Goal: Task Accomplishment & Management: Manage account settings

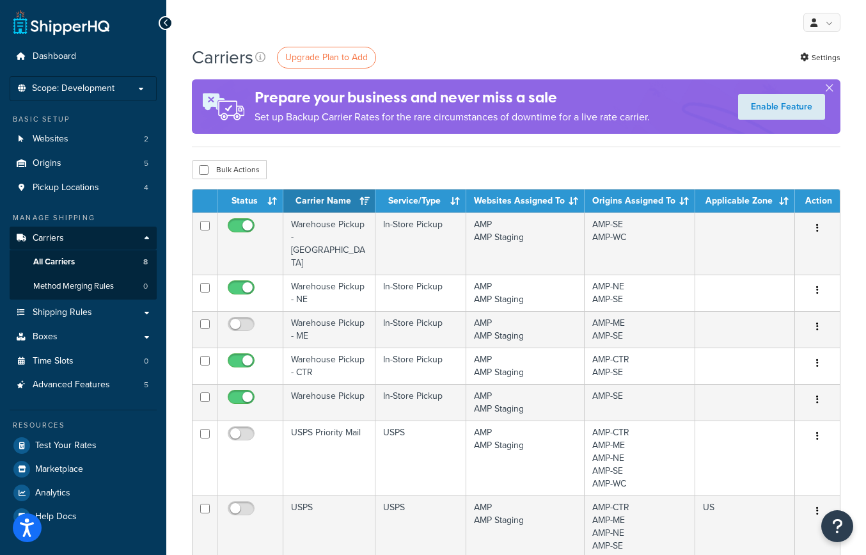
click at [419, 34] on div "My Profile Billing Global Settings Contact Us Logout" at bounding box center [516, 22] width 700 height 45
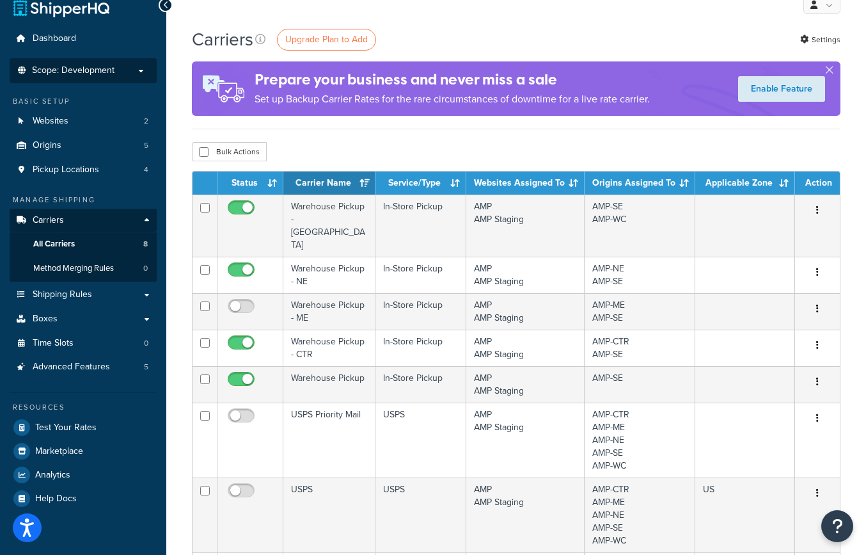
click at [142, 72] on p "Scope: Development" at bounding box center [83, 70] width 136 height 11
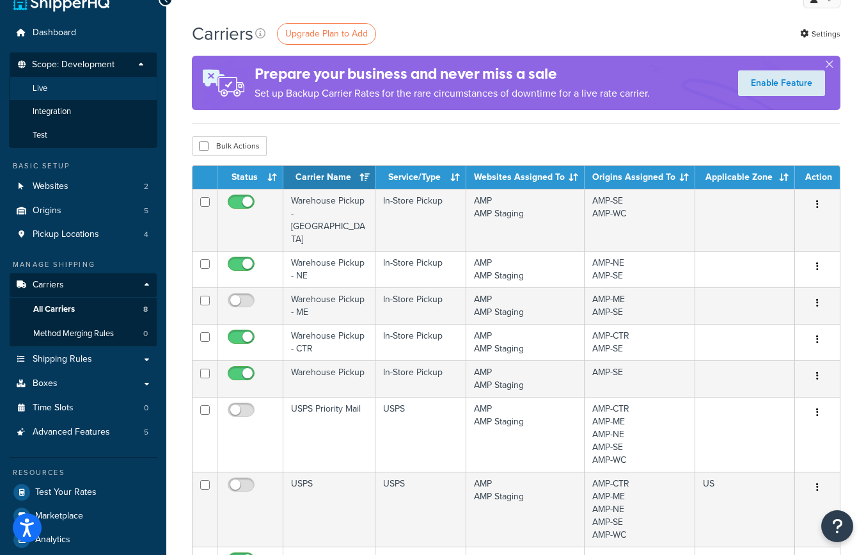
click at [89, 91] on li "Live" at bounding box center [83, 89] width 148 height 24
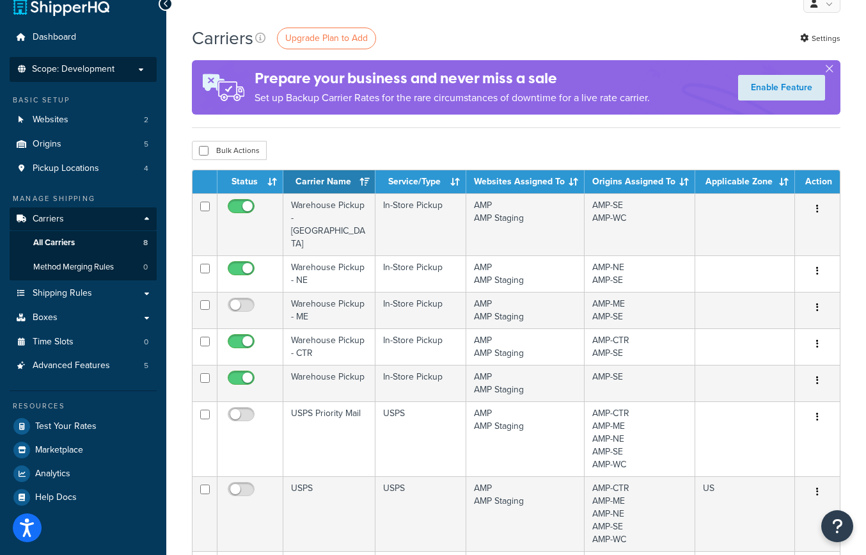
scroll to position [20, 0]
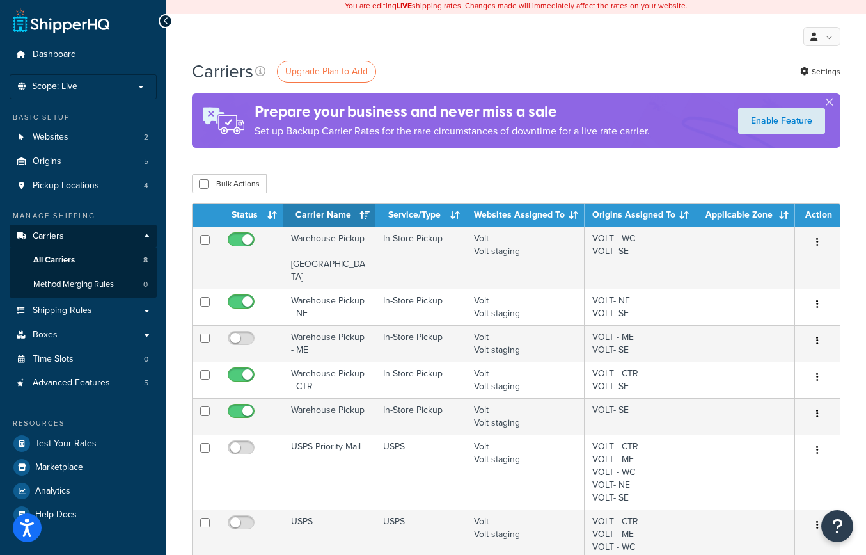
scroll to position [3, 0]
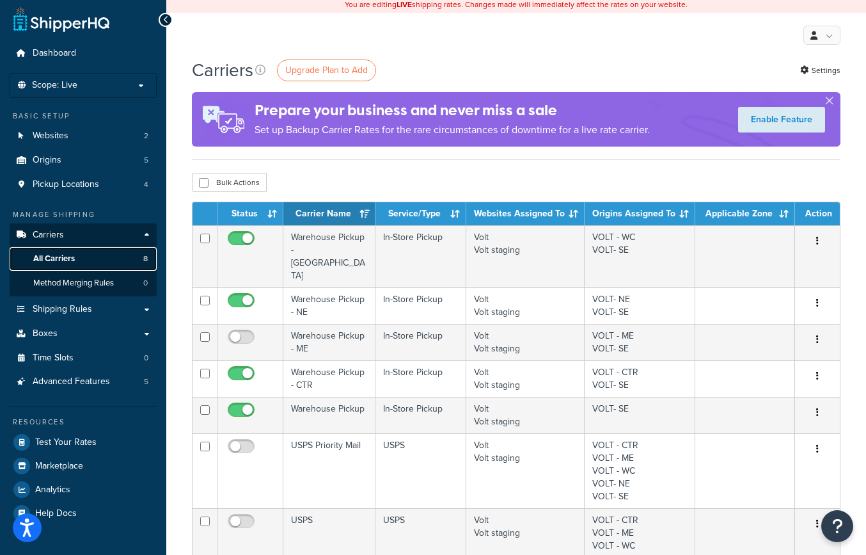
click at [68, 258] on span "All Carriers" at bounding box center [54, 258] width 42 height 11
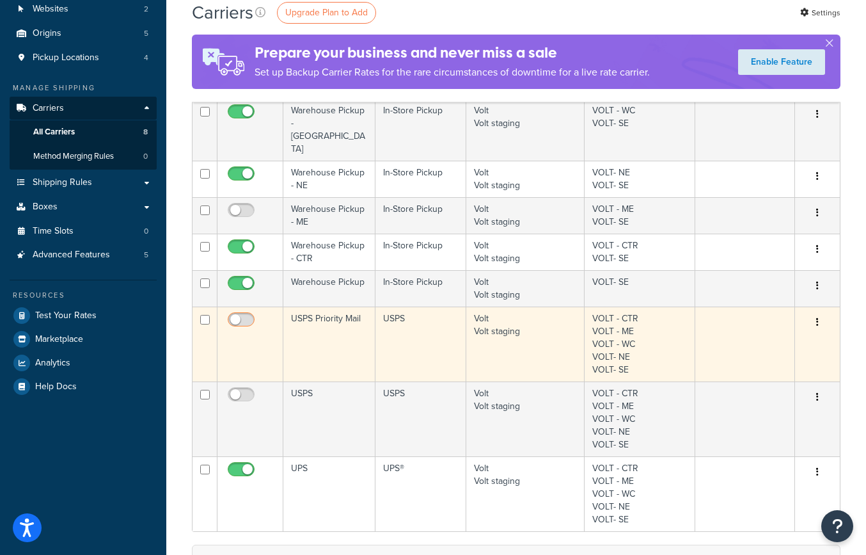
scroll to position [126, 0]
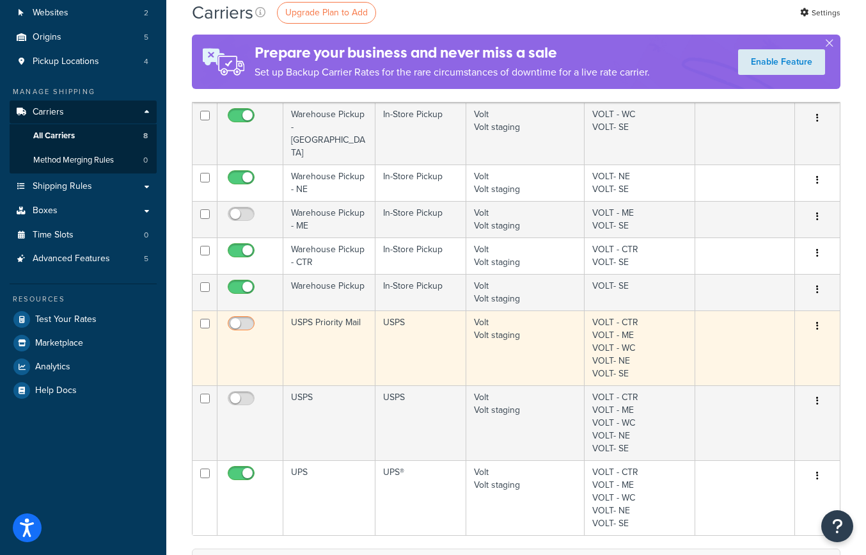
click at [251, 319] on input "checkbox" at bounding box center [242, 327] width 35 height 16
checkbox input "true"
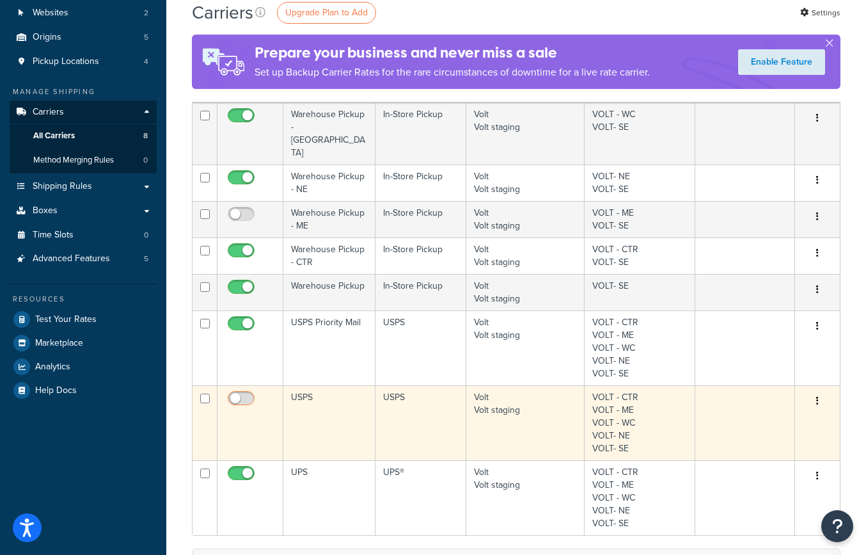
click at [248, 393] on input "checkbox" at bounding box center [242, 401] width 35 height 16
checkbox input "true"
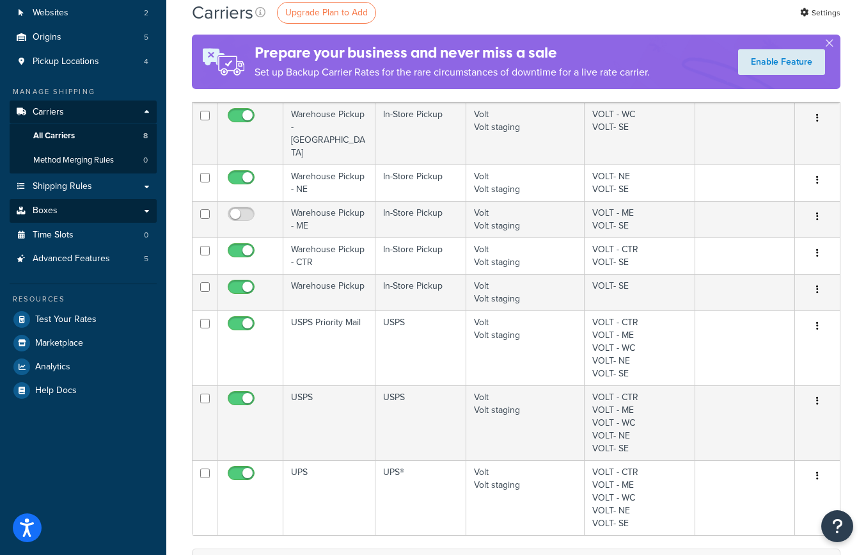
scroll to position [127, 0]
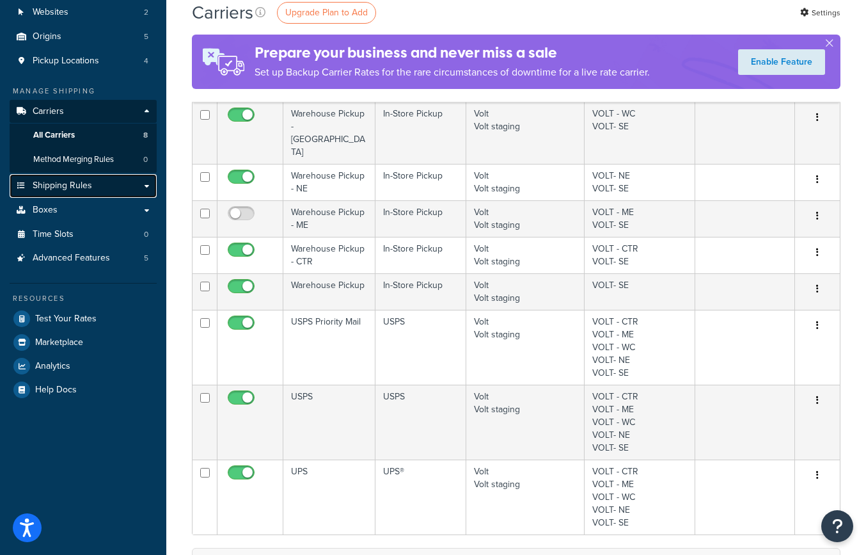
click at [88, 191] on span "Shipping Rules" at bounding box center [62, 185] width 59 height 11
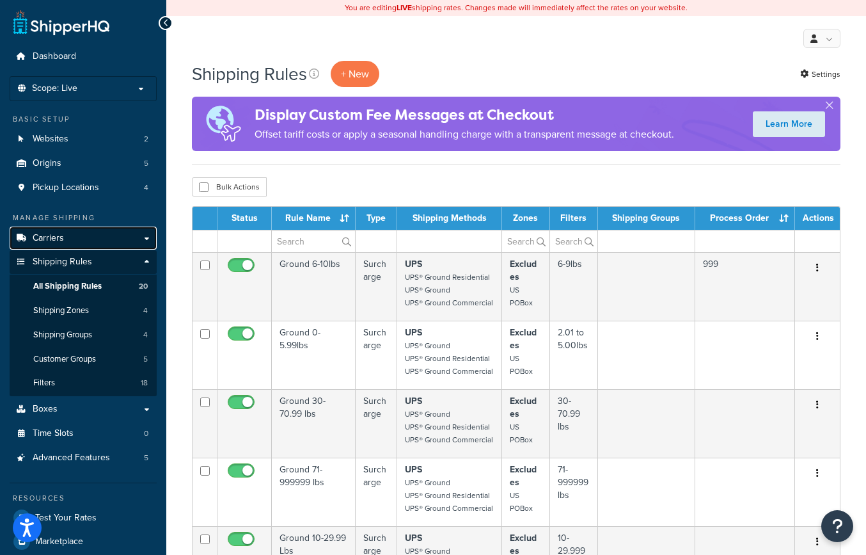
click at [106, 241] on link "Carriers" at bounding box center [83, 238] width 147 height 24
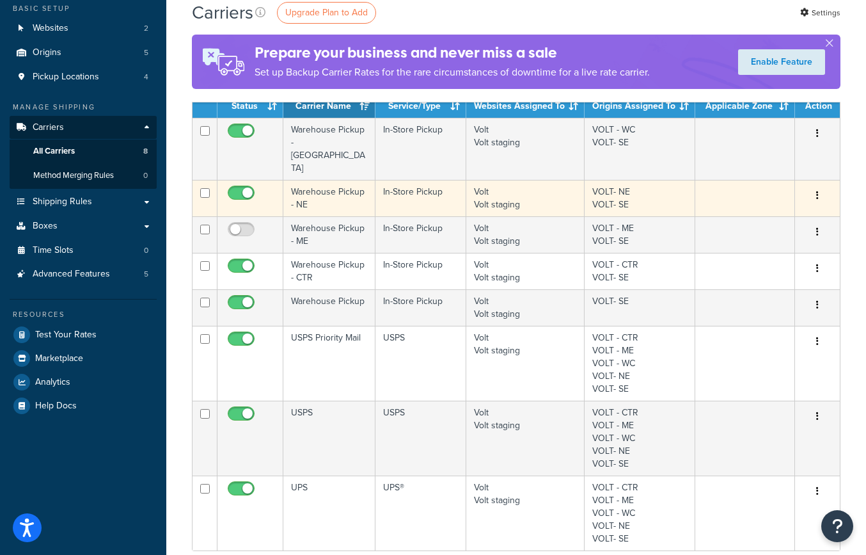
scroll to position [72, 0]
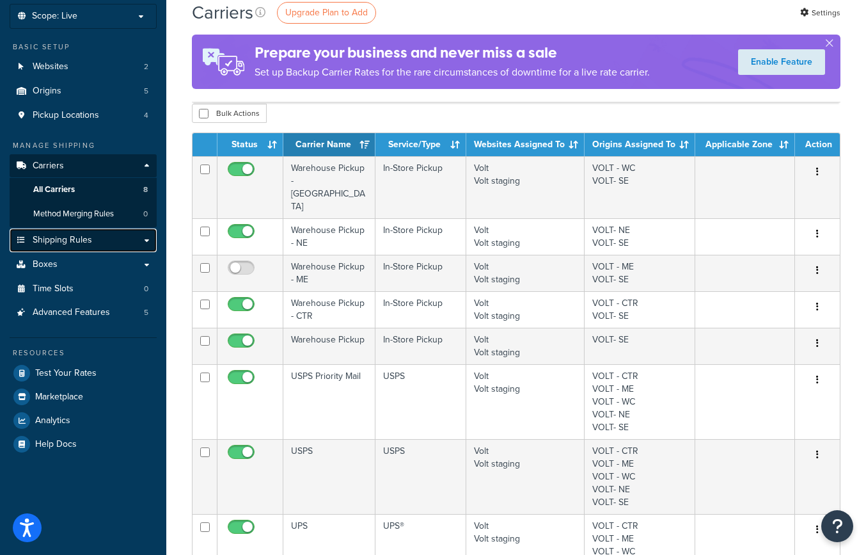
click at [111, 241] on link "Shipping Rules" at bounding box center [83, 240] width 147 height 24
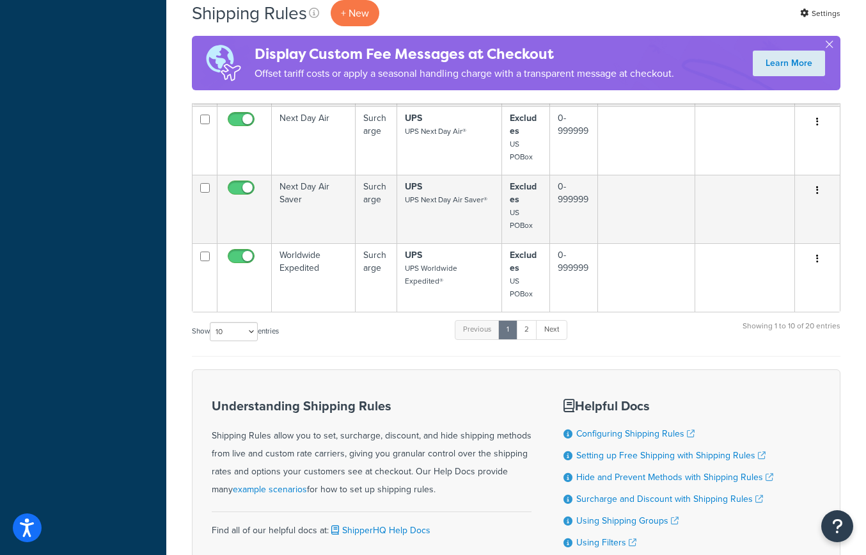
scroll to position [623, 0]
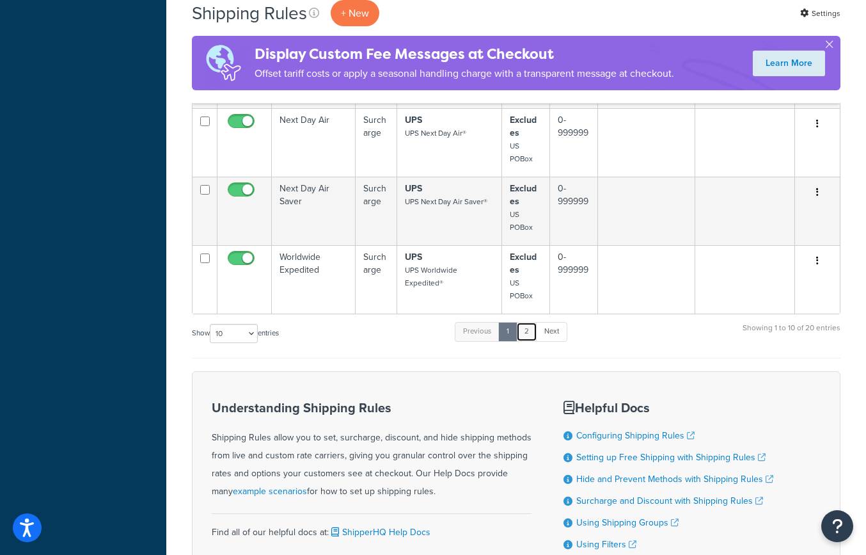
click at [528, 333] on link "2" at bounding box center [526, 331] width 21 height 19
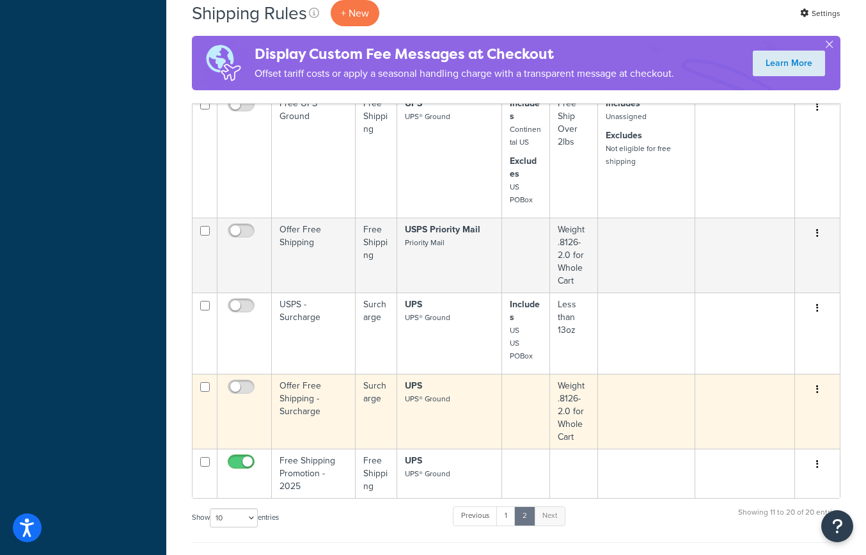
scroll to position [651, 0]
click at [468, 378] on p "UPS UPS® Ground" at bounding box center [449, 391] width 88 height 26
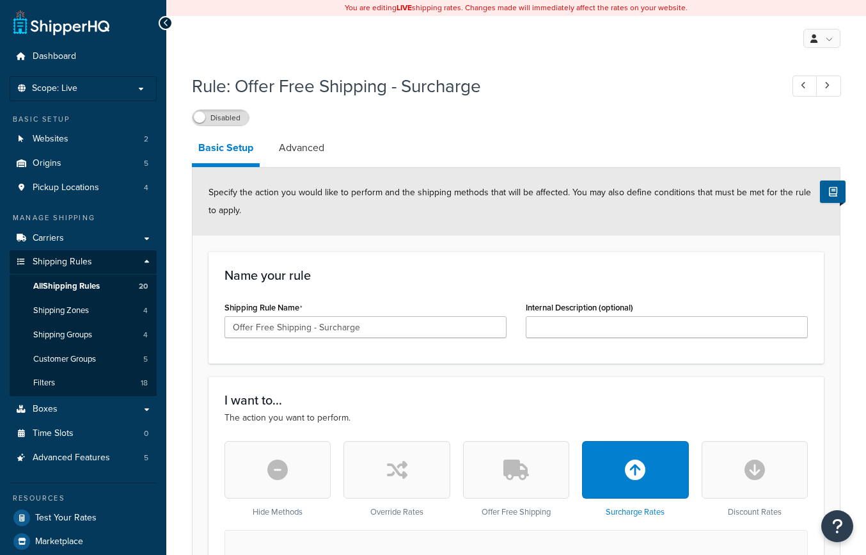
select select "PERCENTAGE"
select select "LOCATION"
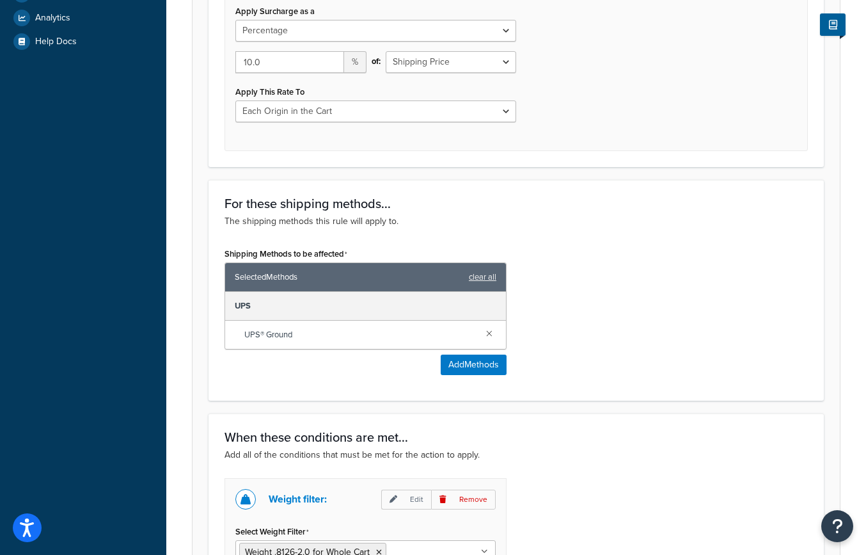
scroll to position [535, 0]
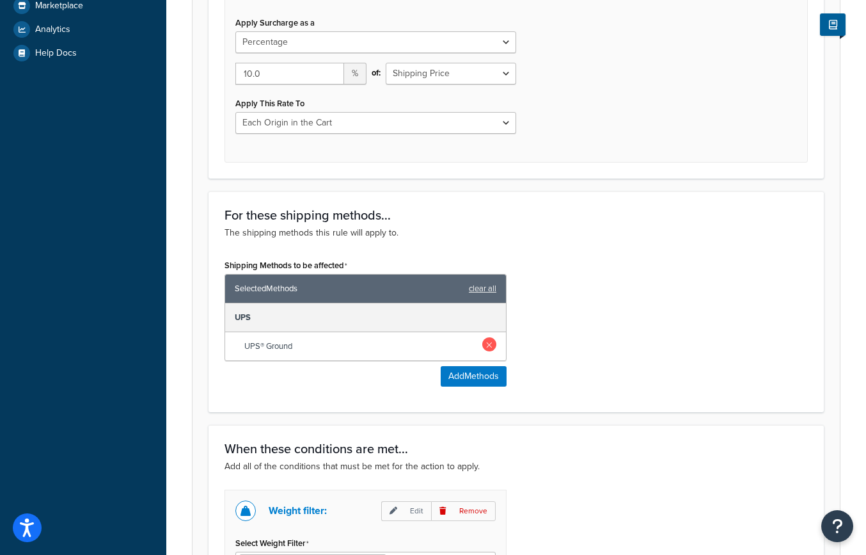
click at [489, 347] on link at bounding box center [489, 344] width 14 height 14
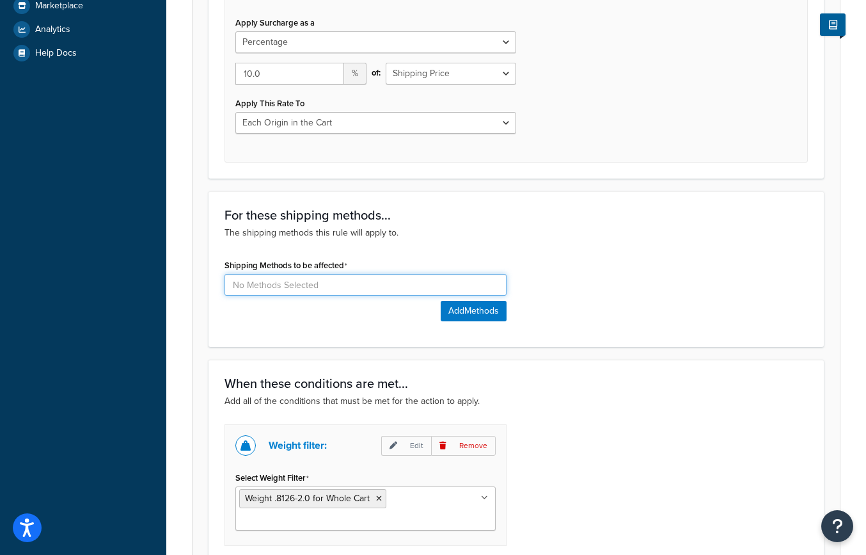
click at [320, 287] on input at bounding box center [366, 285] width 282 height 22
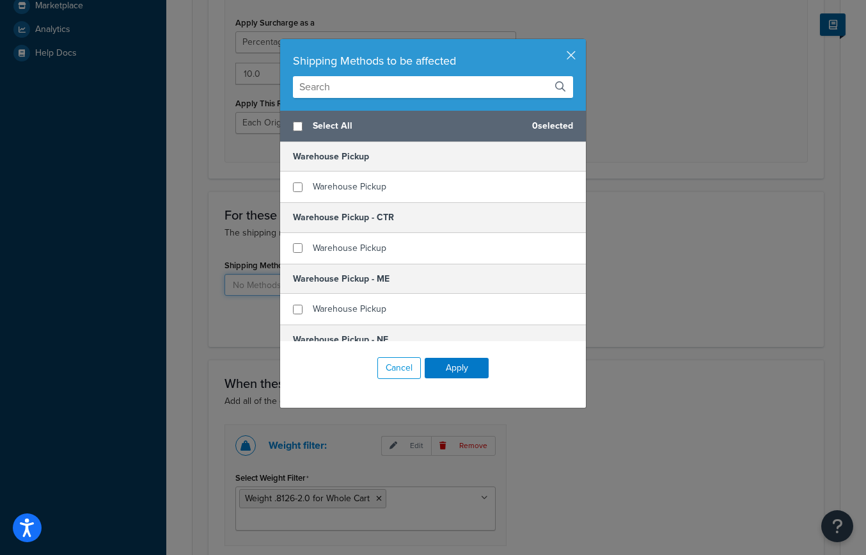
scroll to position [571, 0]
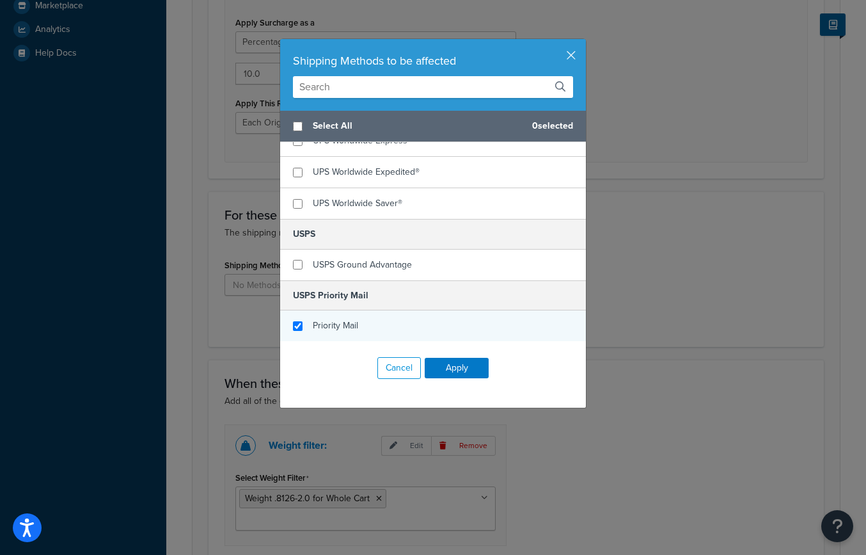
checkbox input "true"
click at [286, 324] on div "Priority Mail" at bounding box center [433, 325] width 306 height 31
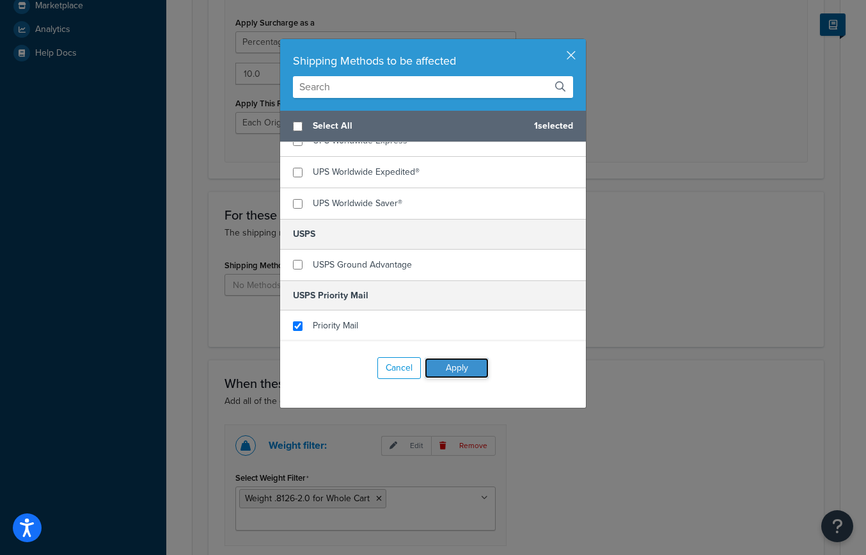
click at [447, 366] on button "Apply" at bounding box center [457, 368] width 64 height 20
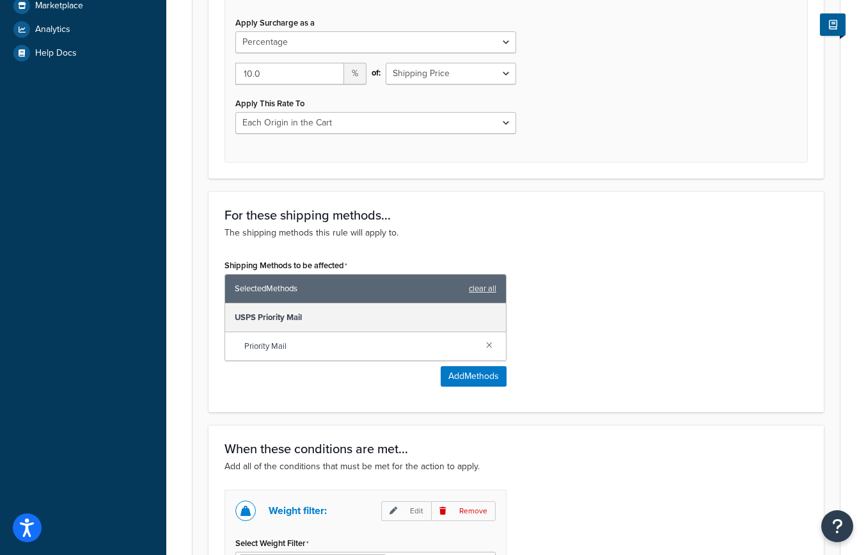
scroll to position [758, 0]
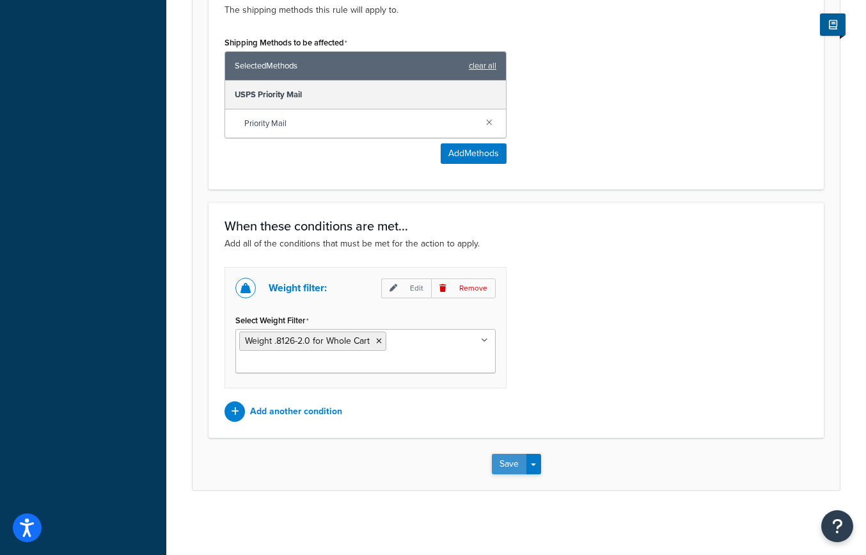
click at [504, 465] on button "Save" at bounding box center [509, 464] width 35 height 20
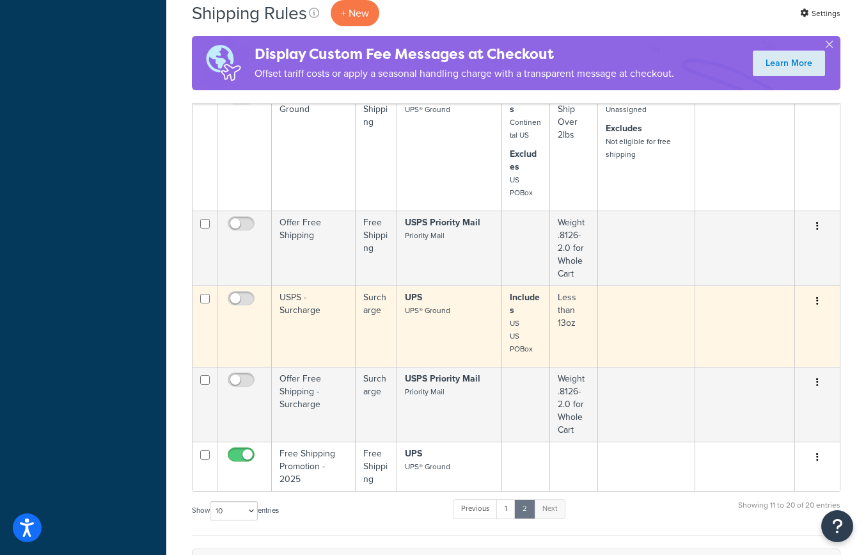
scroll to position [708, 0]
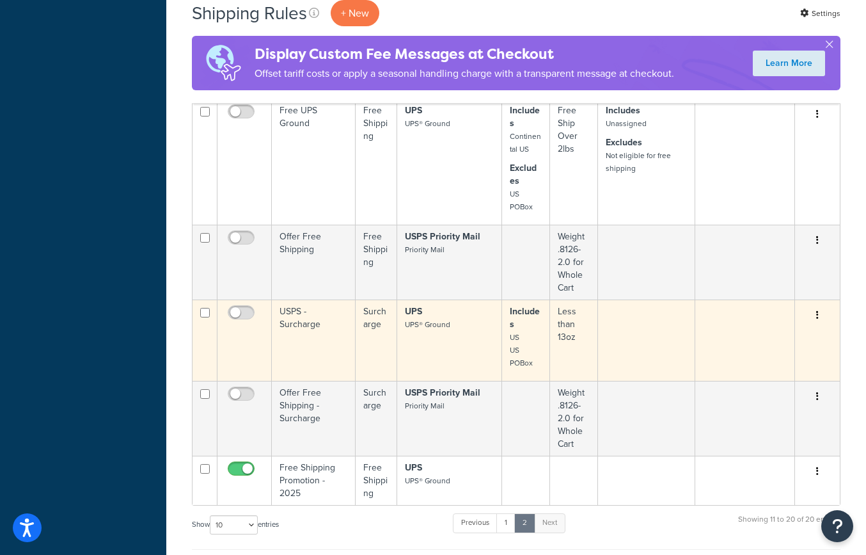
click at [443, 319] on small "UPS® Ground" at bounding box center [427, 325] width 45 height 12
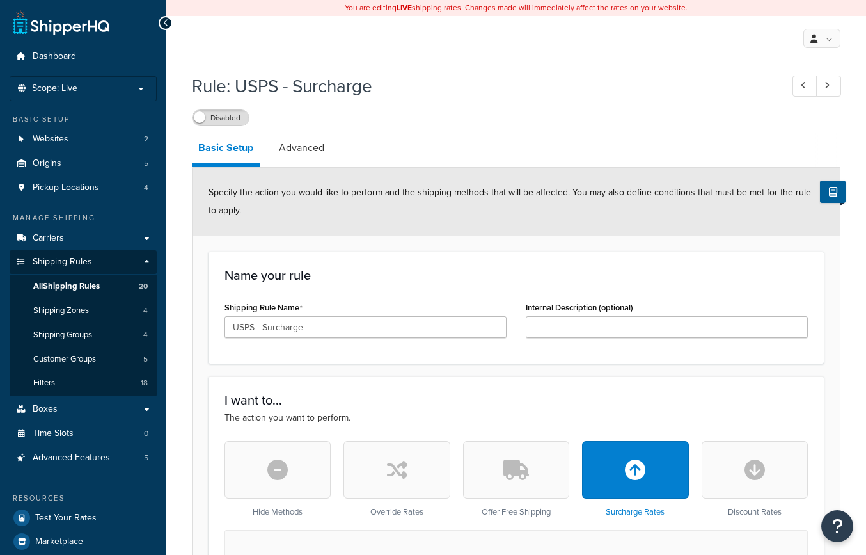
select select "PERCENTAGE"
select select "LOCATION"
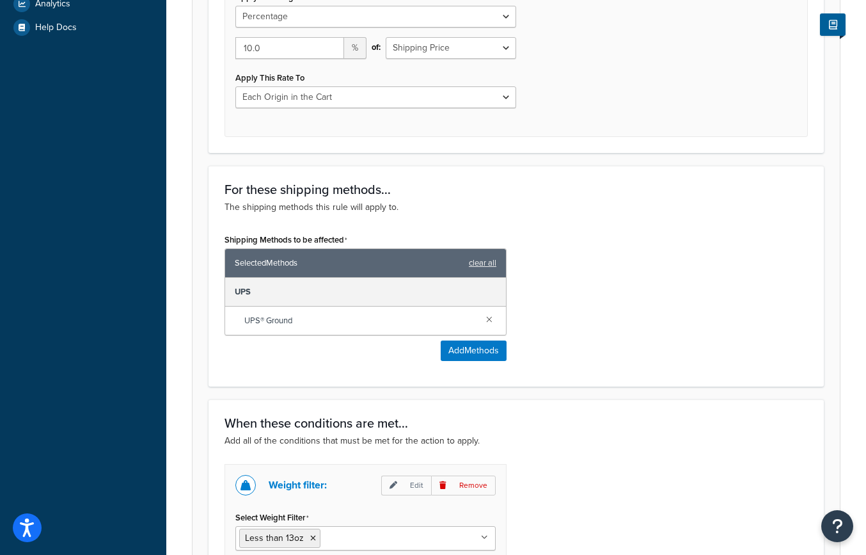
scroll to position [549, 0]
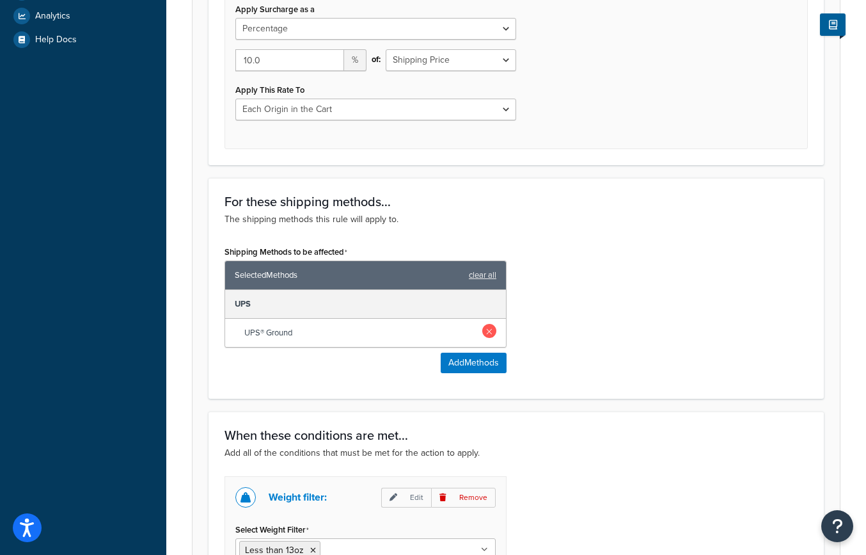
click at [486, 333] on link at bounding box center [489, 331] width 14 height 14
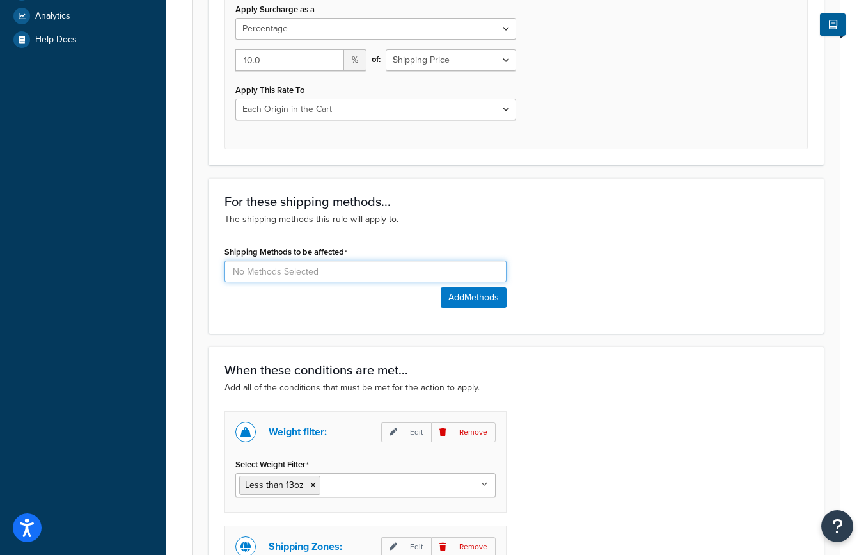
click at [368, 271] on input at bounding box center [366, 271] width 282 height 22
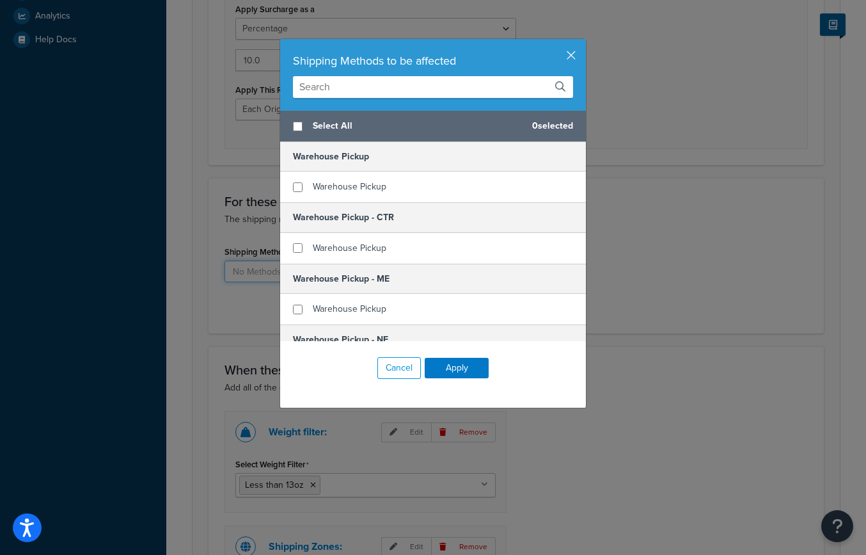
scroll to position [571, 0]
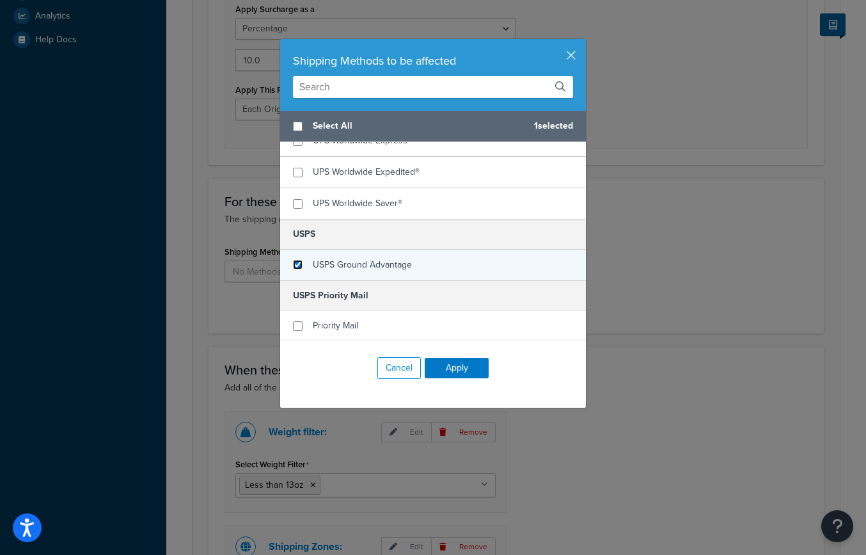
click at [297, 264] on input "checkbox" at bounding box center [298, 265] width 10 height 10
checkbox input "true"
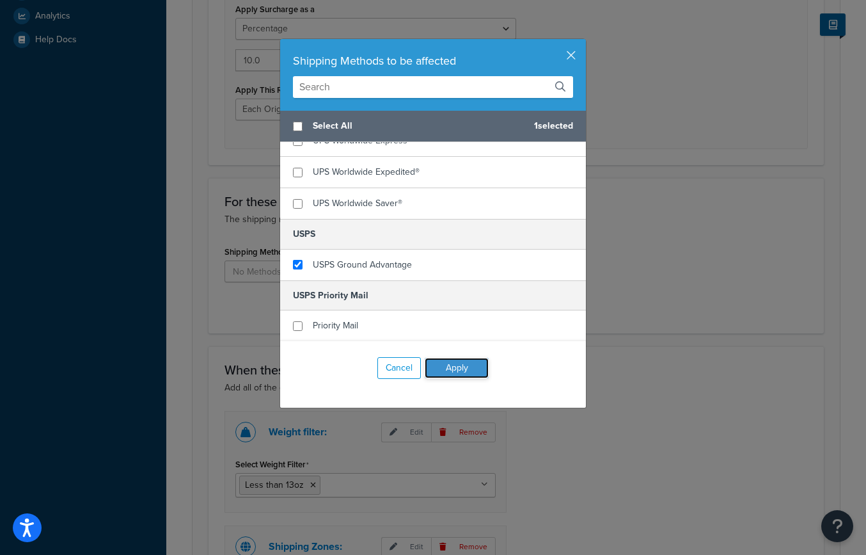
click at [457, 369] on button "Apply" at bounding box center [457, 368] width 64 height 20
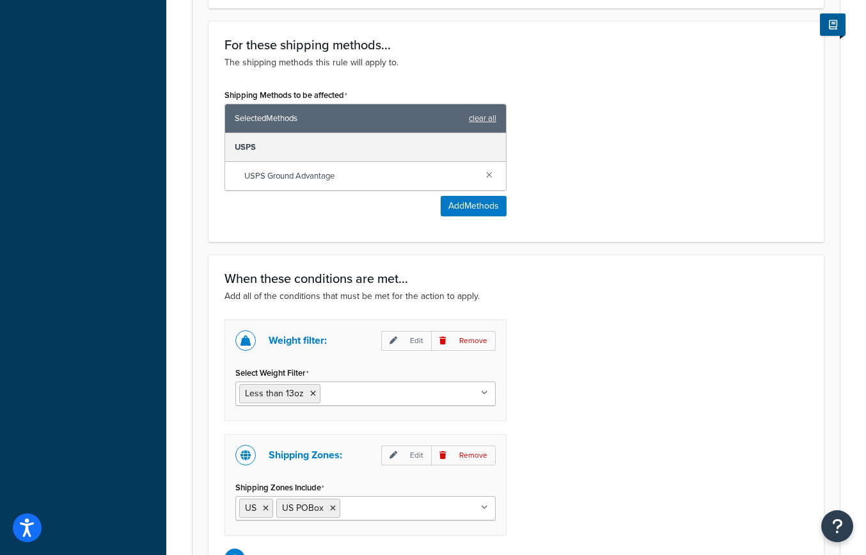
scroll to position [853, 0]
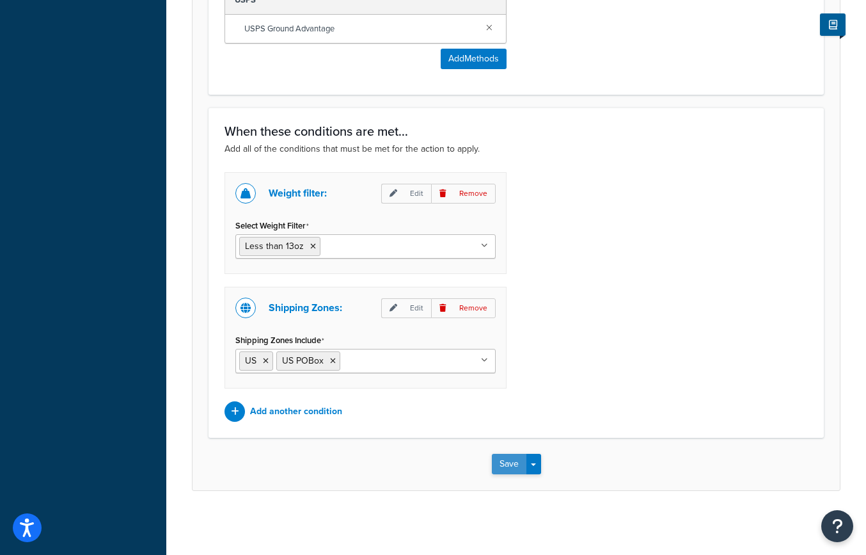
click at [505, 461] on button "Save" at bounding box center [509, 464] width 35 height 20
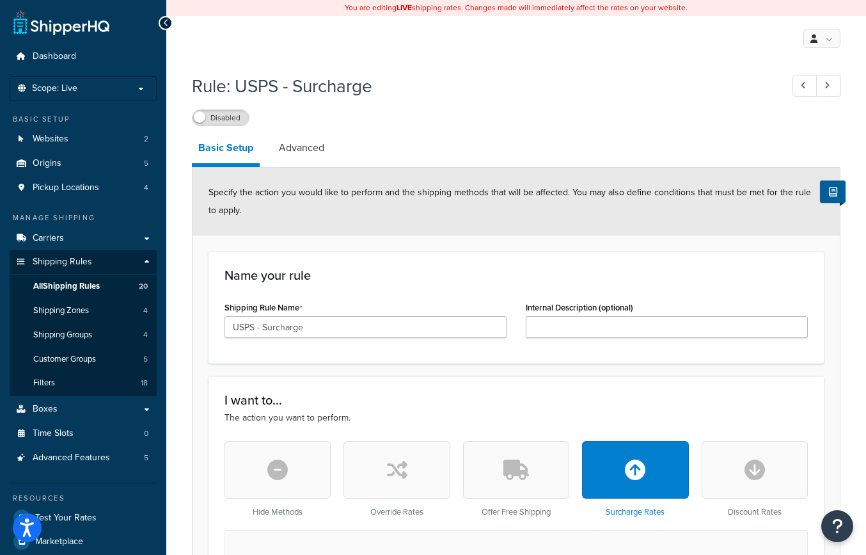
scroll to position [170, 0]
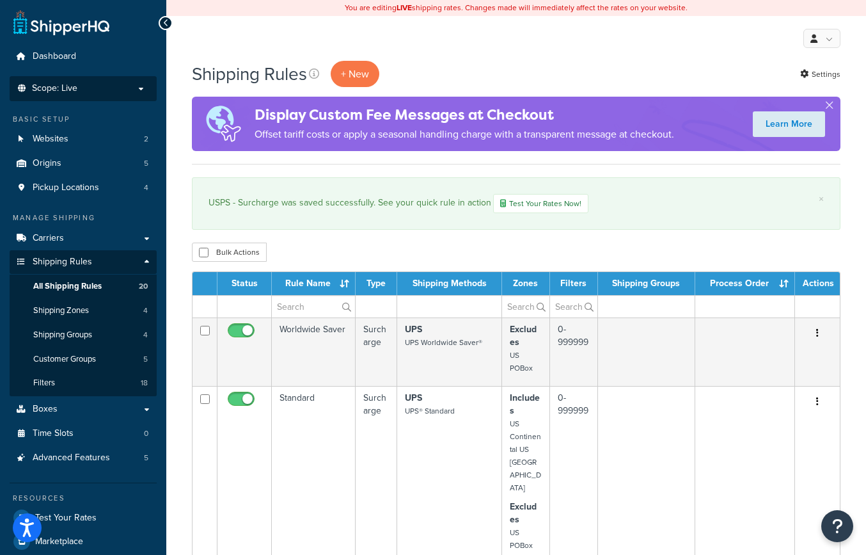
click at [130, 88] on p "Scope: Live" at bounding box center [83, 88] width 136 height 11
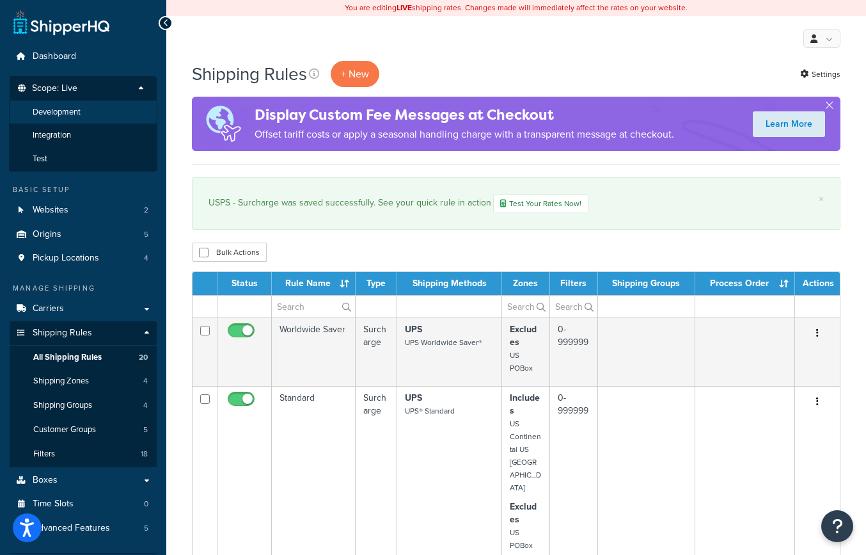
click at [74, 118] on li "Development" at bounding box center [83, 112] width 148 height 24
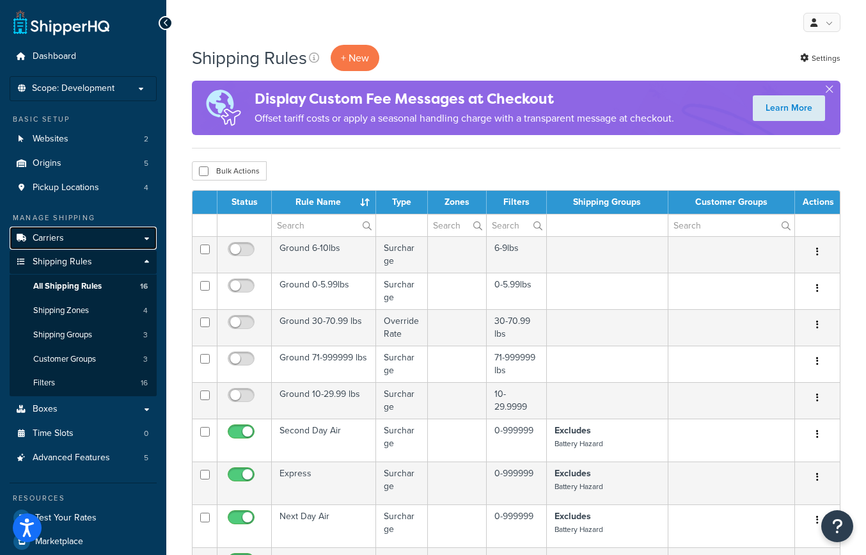
click at [126, 239] on link "Carriers" at bounding box center [83, 238] width 147 height 24
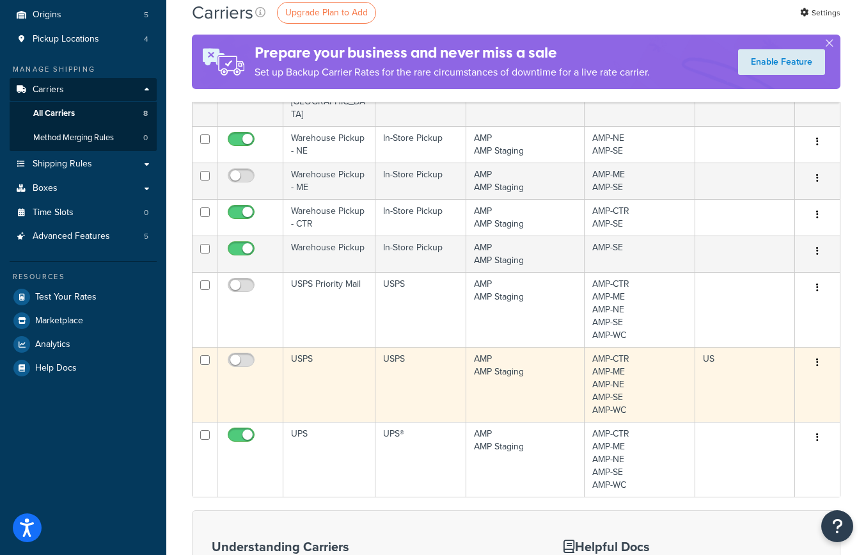
scroll to position [150, 0]
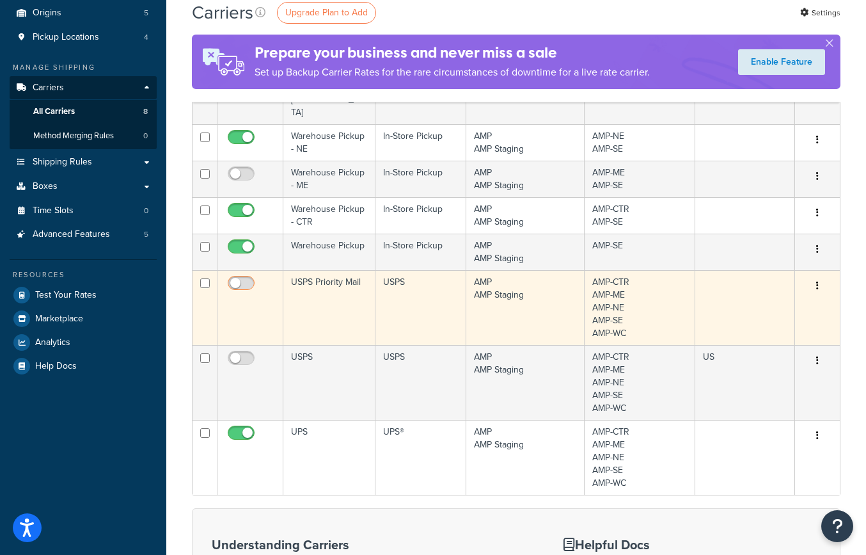
click at [246, 278] on input "checkbox" at bounding box center [242, 286] width 35 height 16
checkbox input "true"
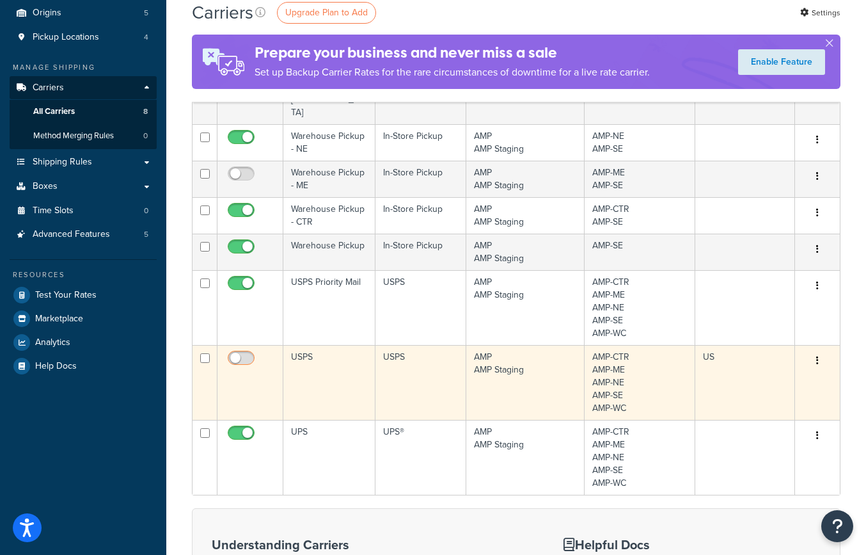
click at [249, 353] on input "checkbox" at bounding box center [242, 361] width 35 height 16
checkbox input "true"
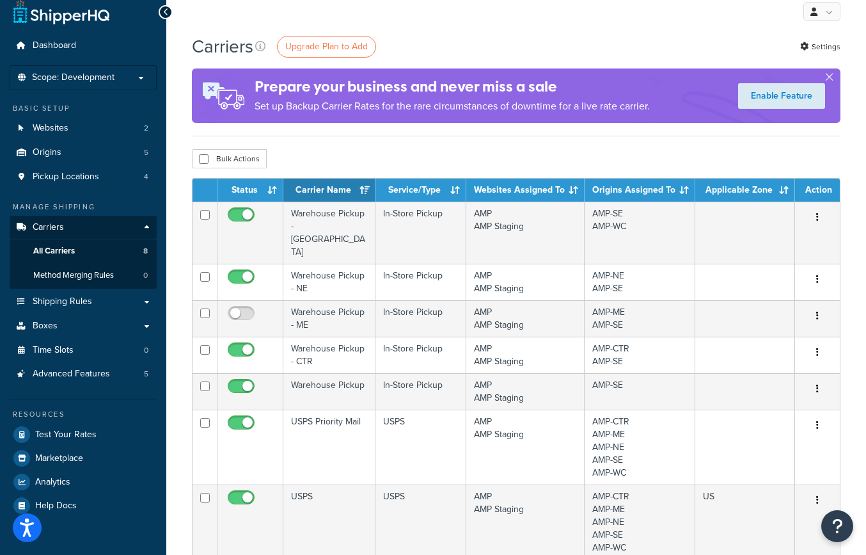
scroll to position [10, 0]
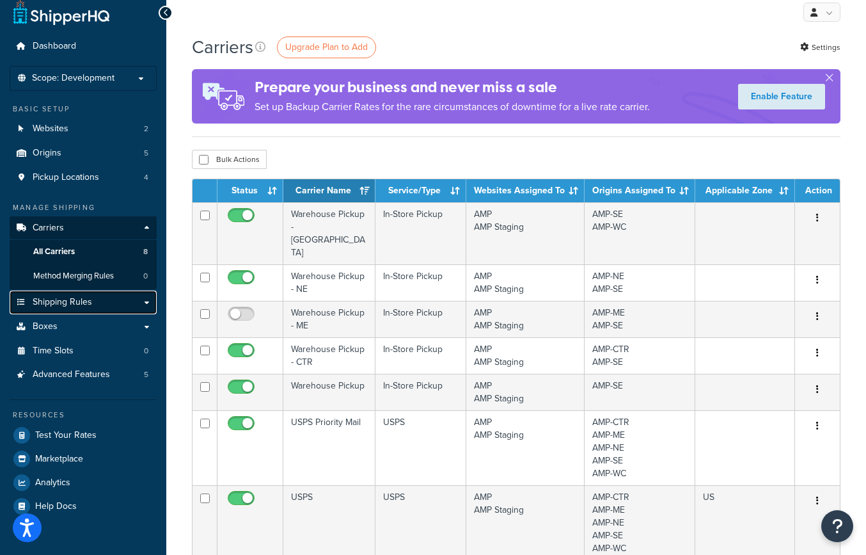
click at [113, 301] on link "Shipping Rules" at bounding box center [83, 302] width 147 height 24
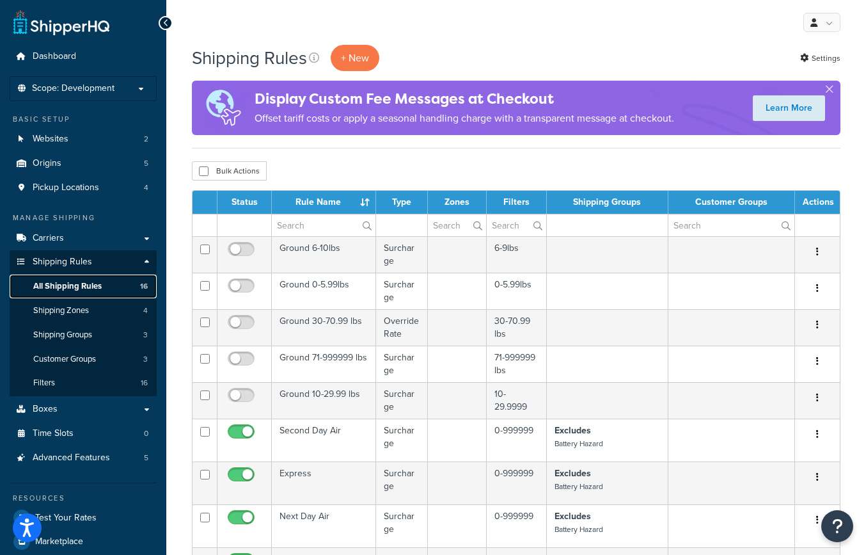
click at [89, 283] on span "All Shipping Rules" at bounding box center [67, 286] width 68 height 11
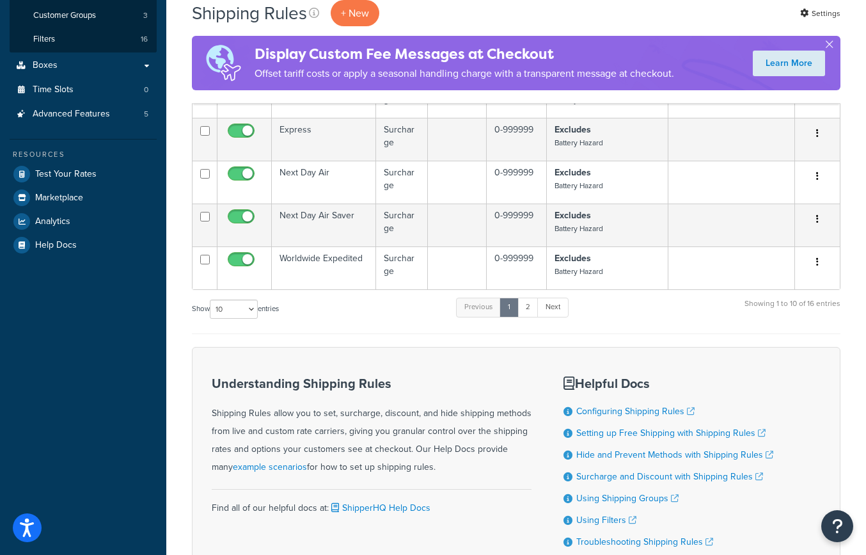
scroll to position [342, 0]
click at [528, 310] on link "2" at bounding box center [528, 308] width 21 height 19
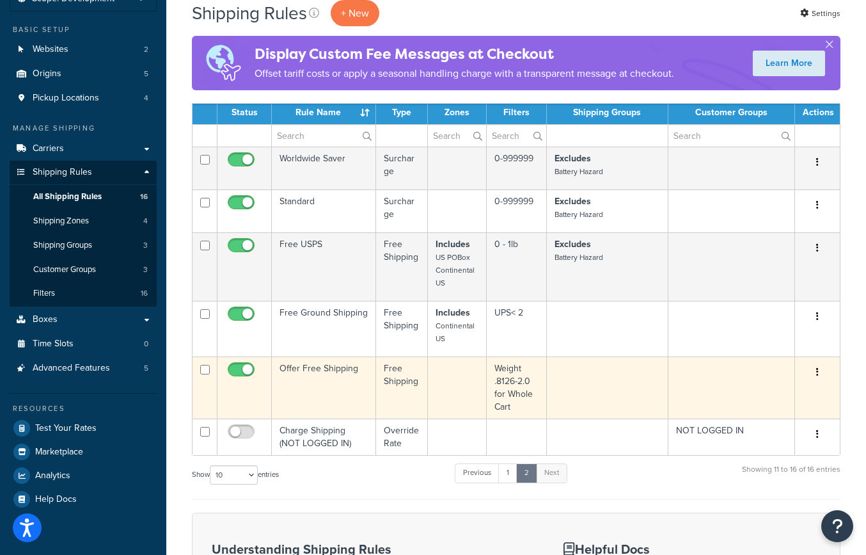
scroll to position [91, 0]
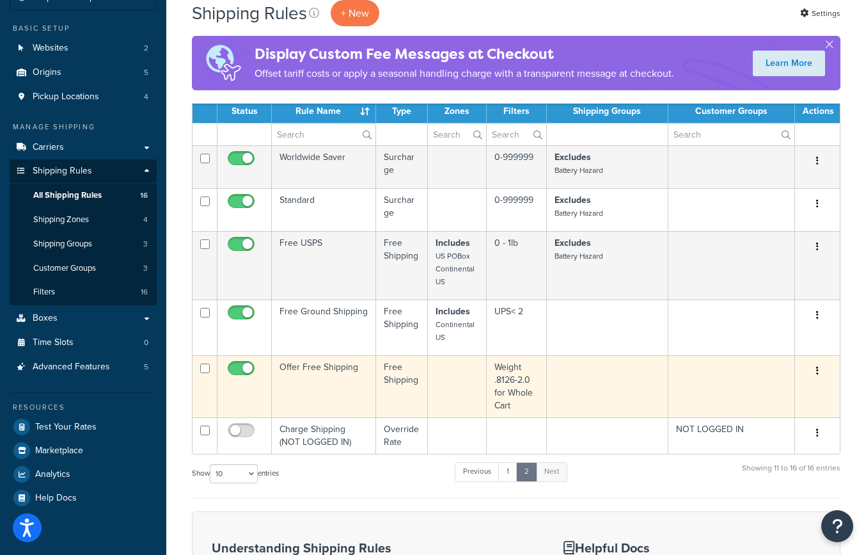
click at [456, 374] on td at bounding box center [457, 386] width 59 height 62
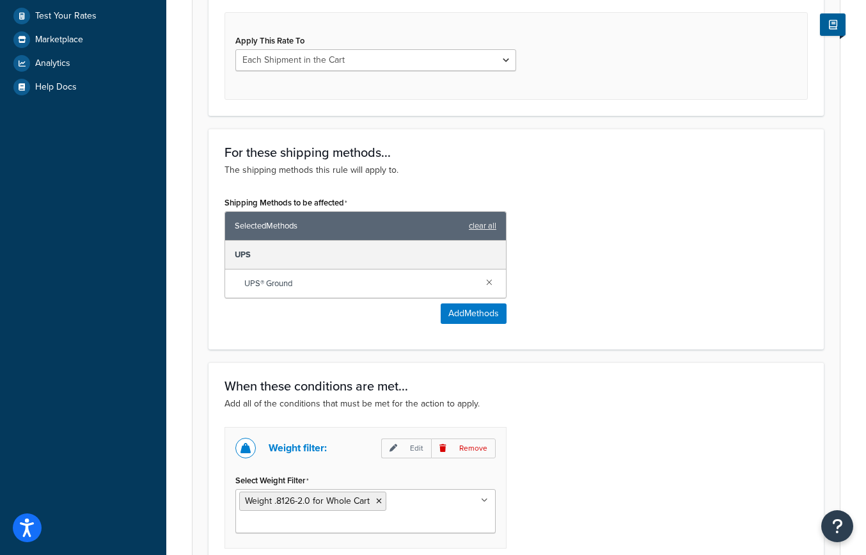
scroll to position [509, 0]
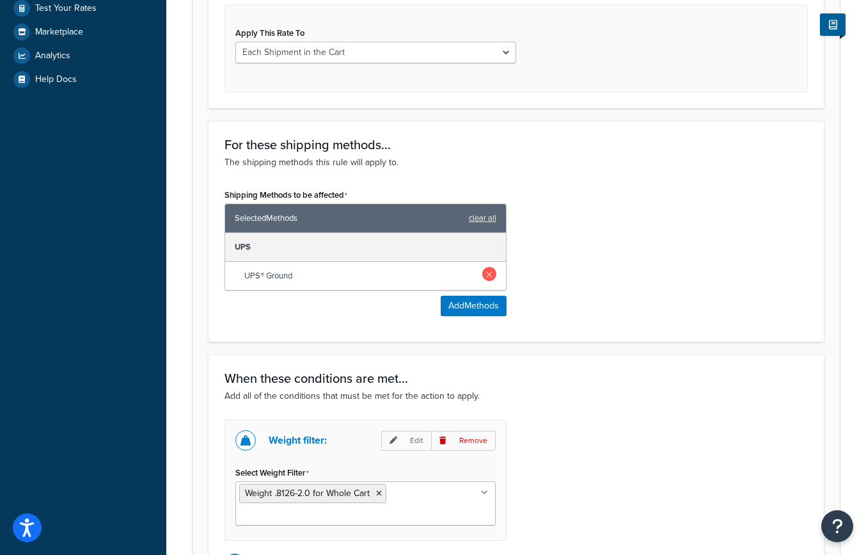
click at [492, 276] on link at bounding box center [489, 274] width 14 height 14
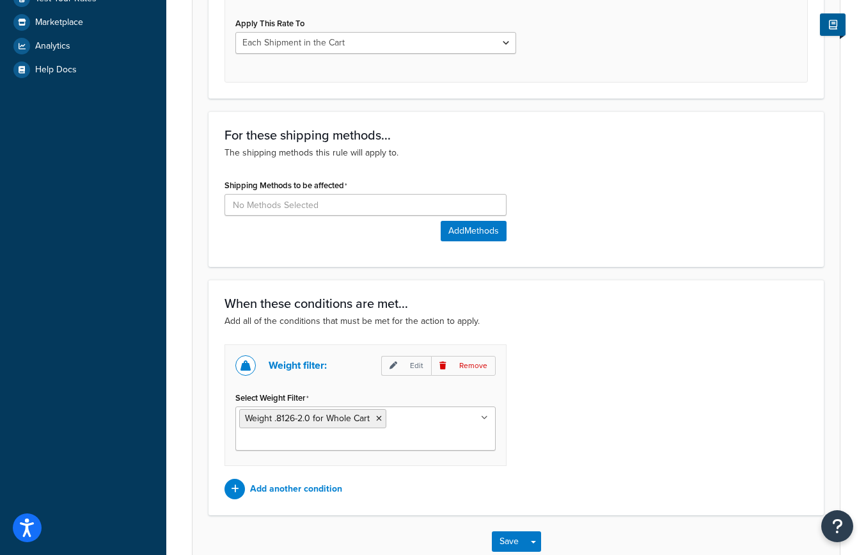
scroll to position [512, 0]
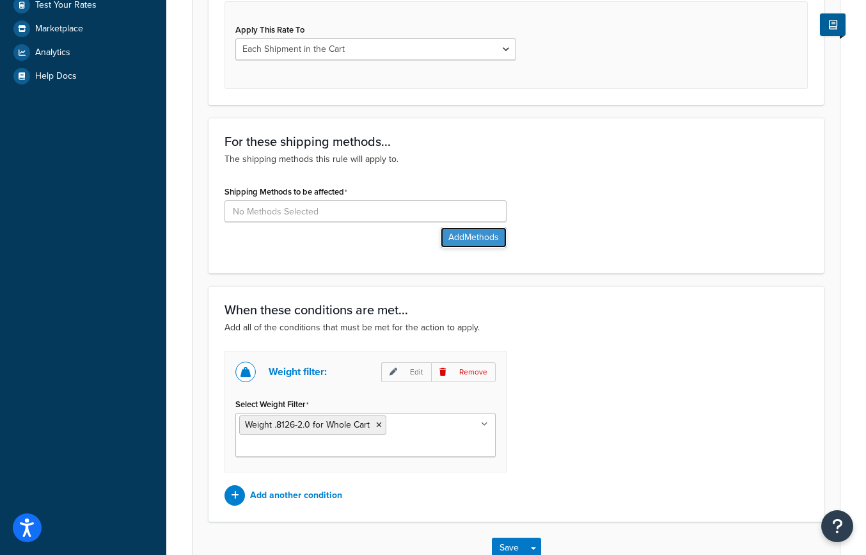
click at [471, 236] on button "Add Methods" at bounding box center [474, 237] width 66 height 20
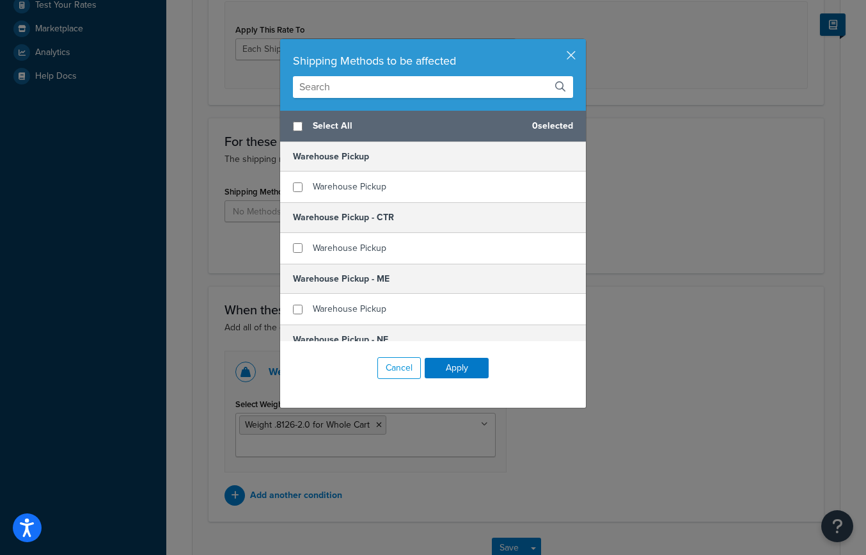
scroll to position [539, 0]
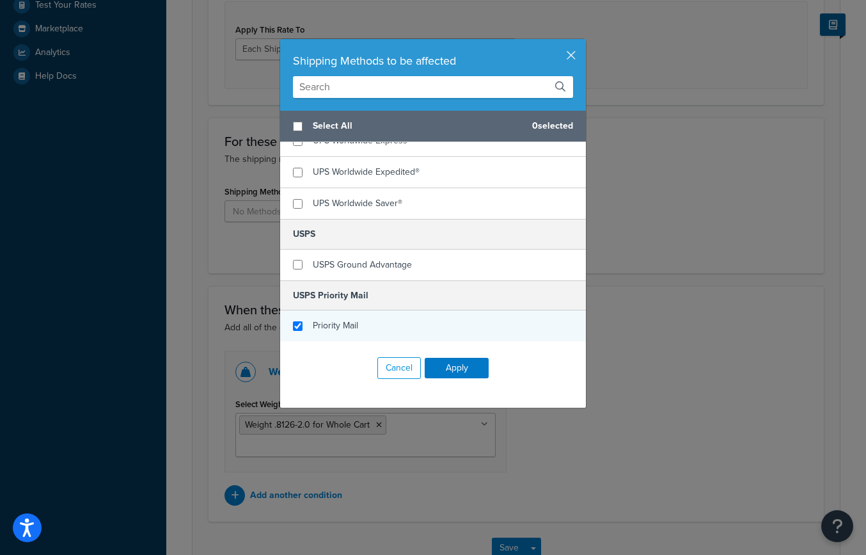
checkbox input "true"
click at [291, 327] on div "Priority Mail" at bounding box center [433, 325] width 306 height 31
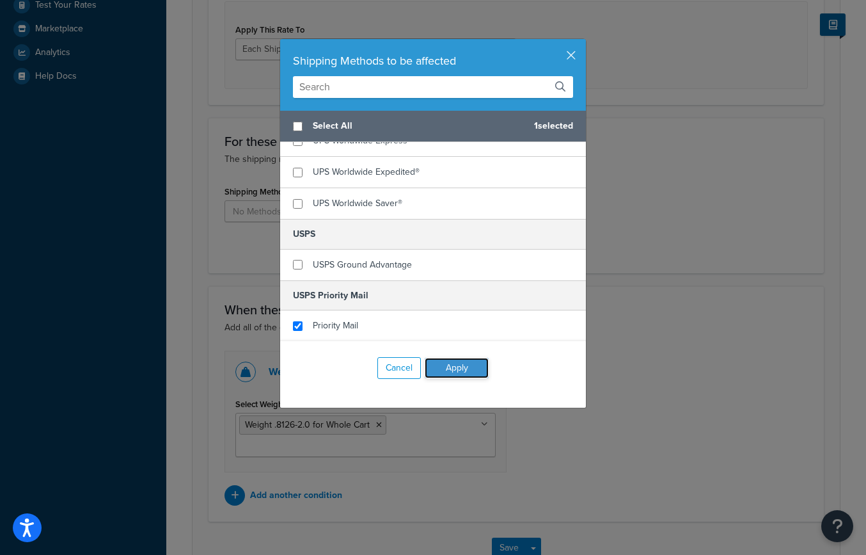
click at [457, 365] on button "Apply" at bounding box center [457, 368] width 64 height 20
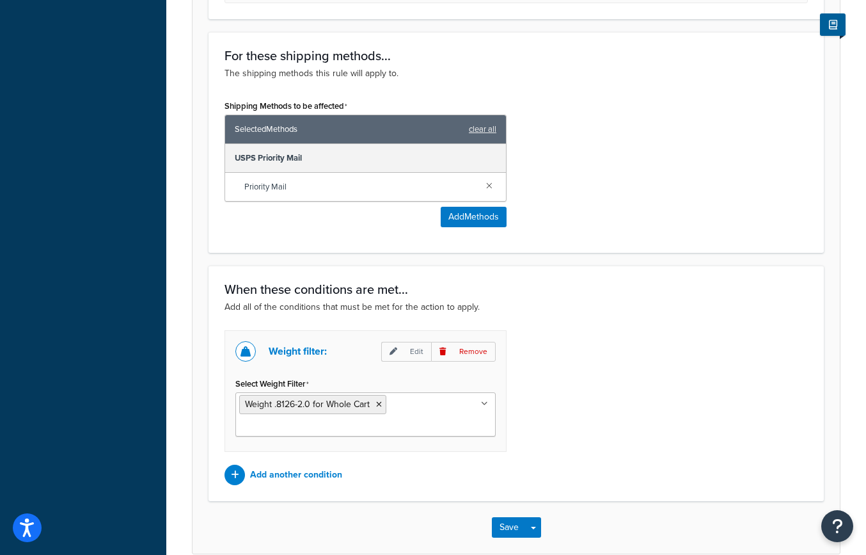
scroll to position [662, 0]
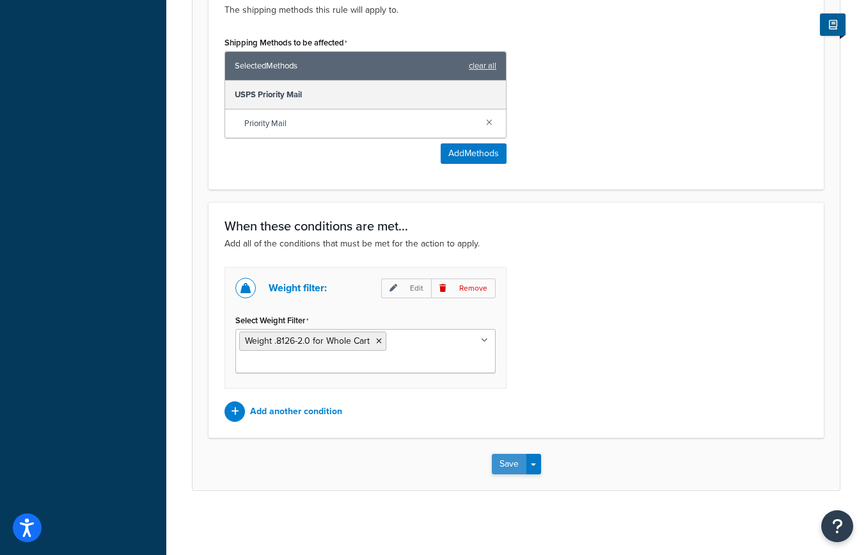
click at [500, 460] on button "Save" at bounding box center [509, 464] width 35 height 20
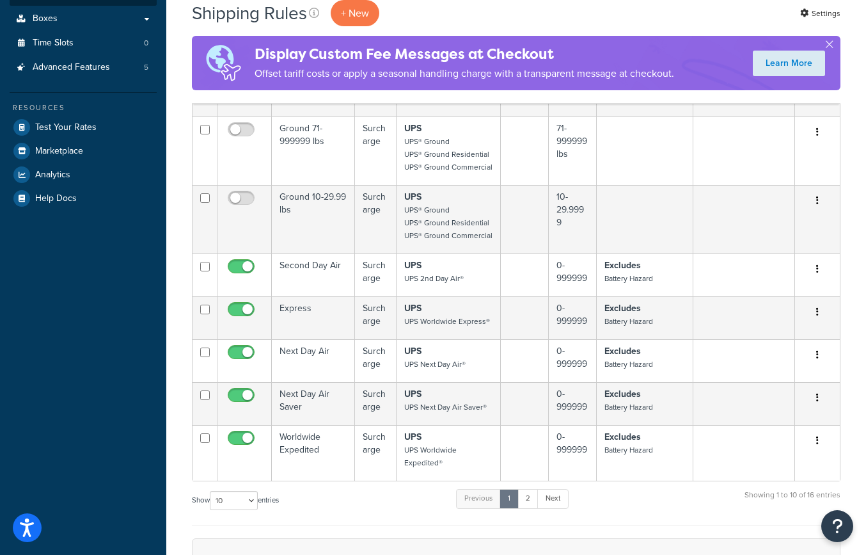
scroll to position [383, 0]
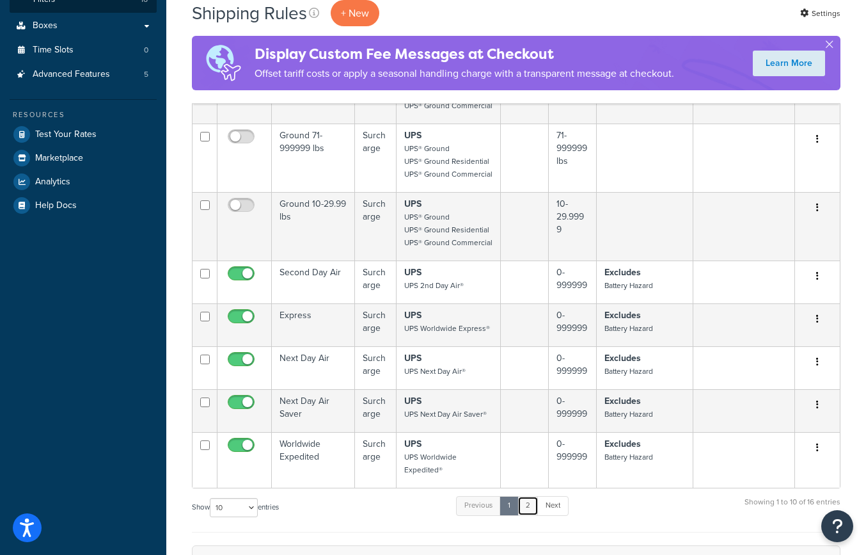
click at [529, 506] on link "2" at bounding box center [528, 505] width 21 height 19
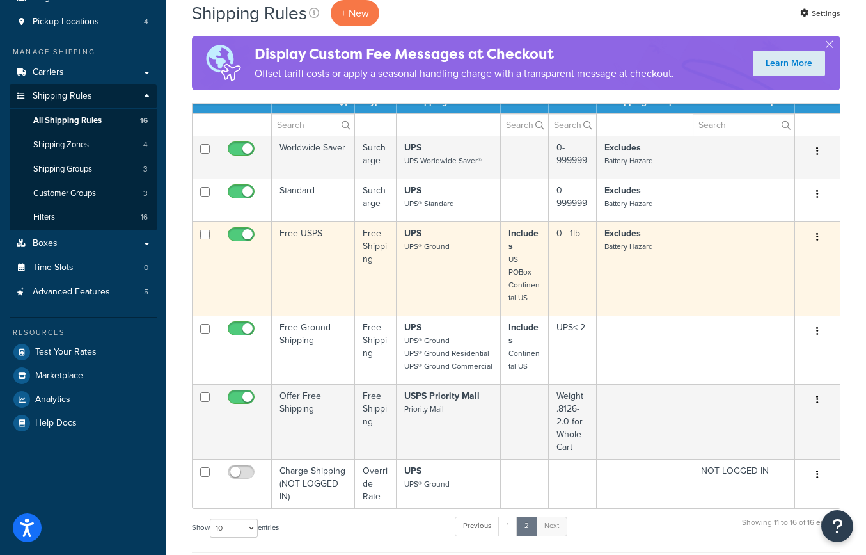
scroll to position [169, 0]
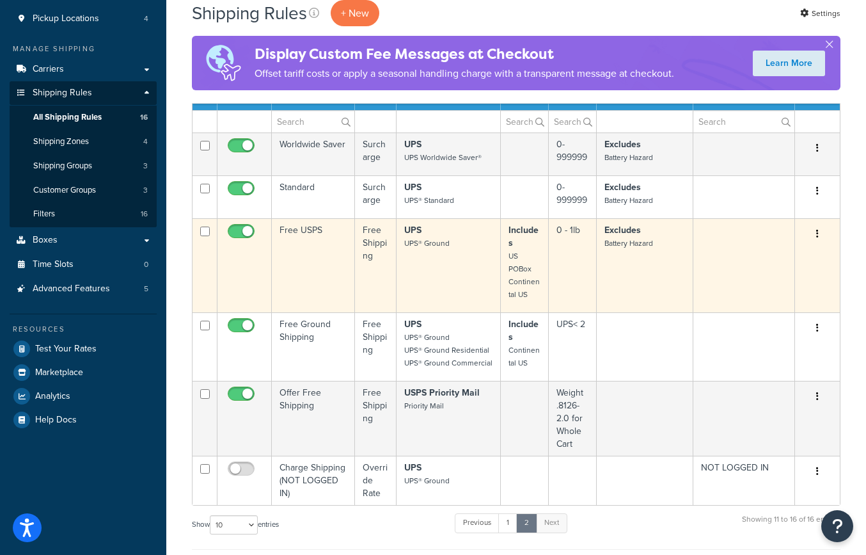
click at [432, 239] on small "UPS® Ground" at bounding box center [426, 243] width 45 height 12
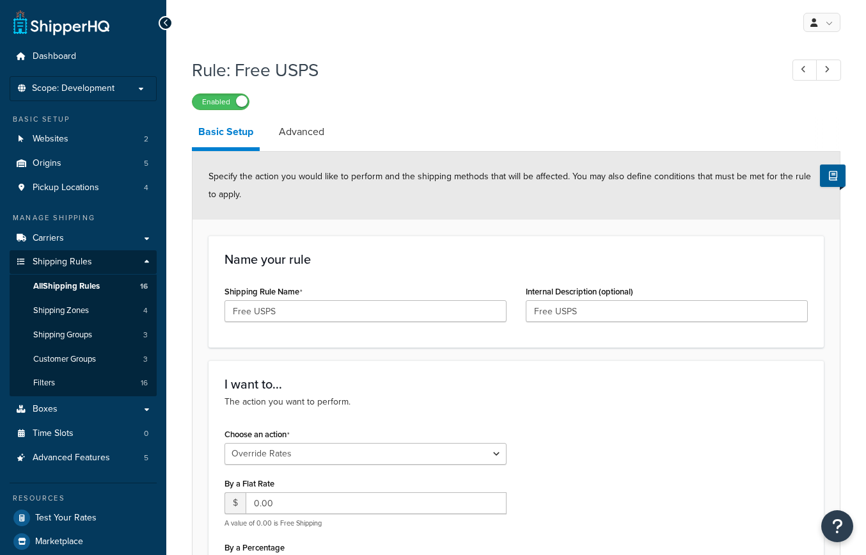
select select "OVERRIDE"
select select "LOCATION"
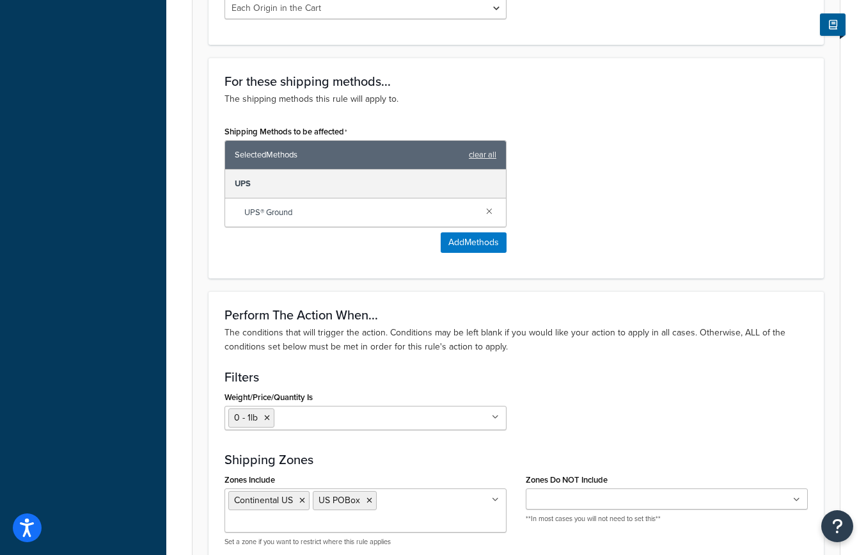
scroll to position [669, 0]
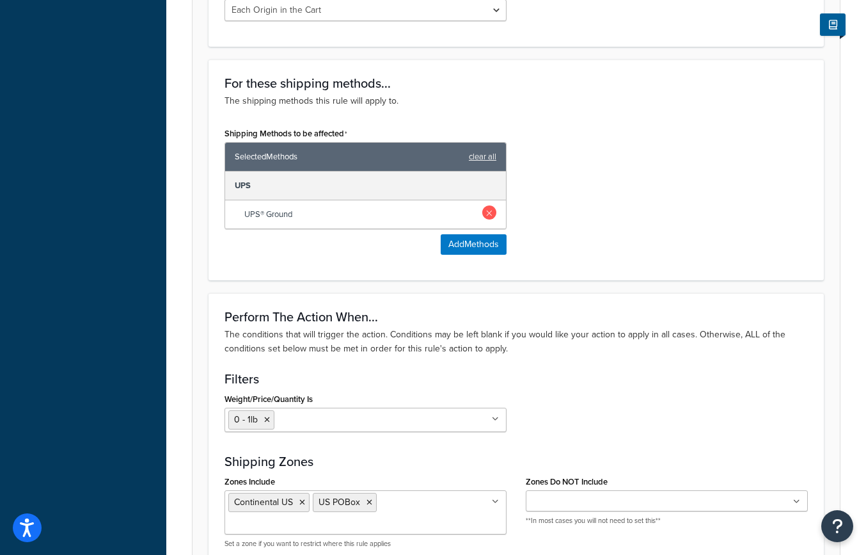
click at [486, 212] on link at bounding box center [489, 212] width 14 height 14
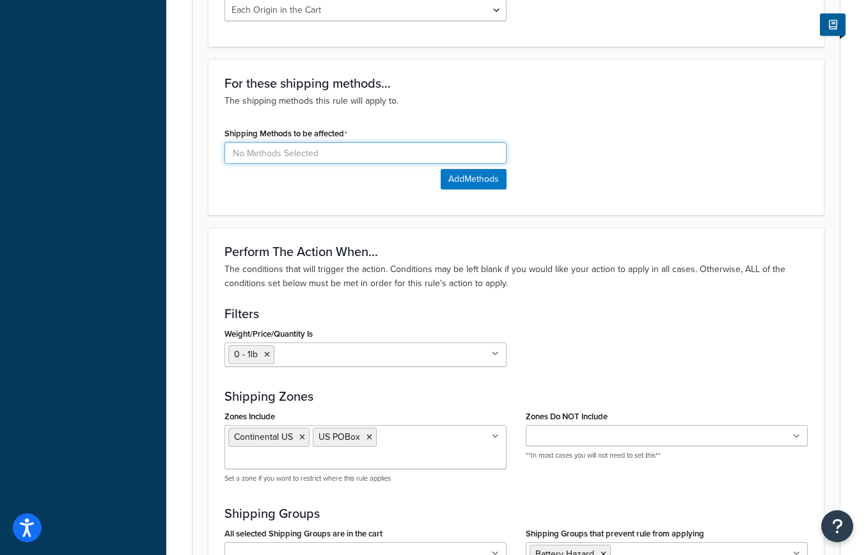
click at [426, 154] on input at bounding box center [366, 153] width 282 height 22
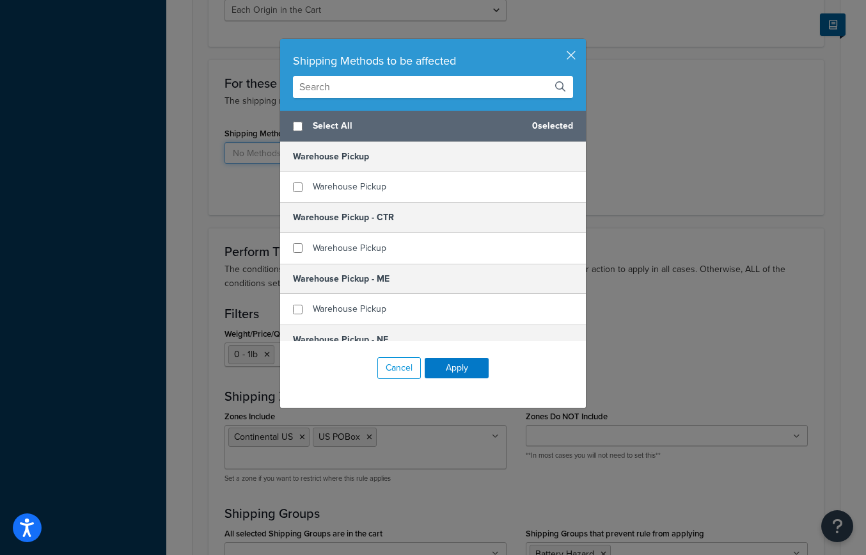
scroll to position [539, 0]
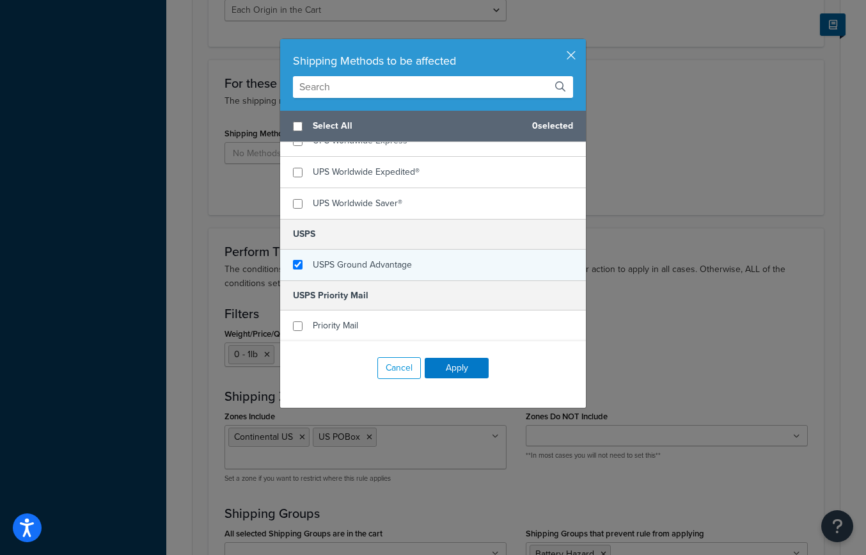
checkbox input "true"
click at [315, 267] on span "USPS Ground Advantage" at bounding box center [362, 264] width 99 height 13
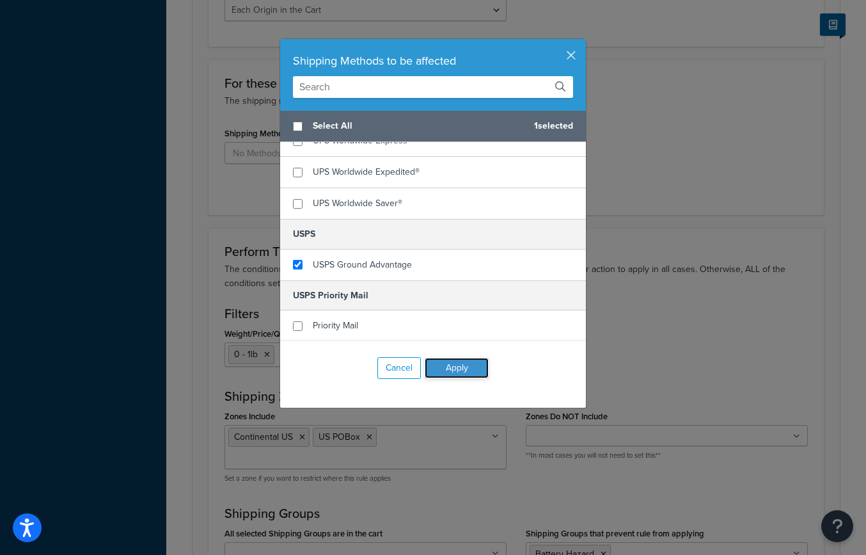
click at [452, 365] on button "Apply" at bounding box center [457, 368] width 64 height 20
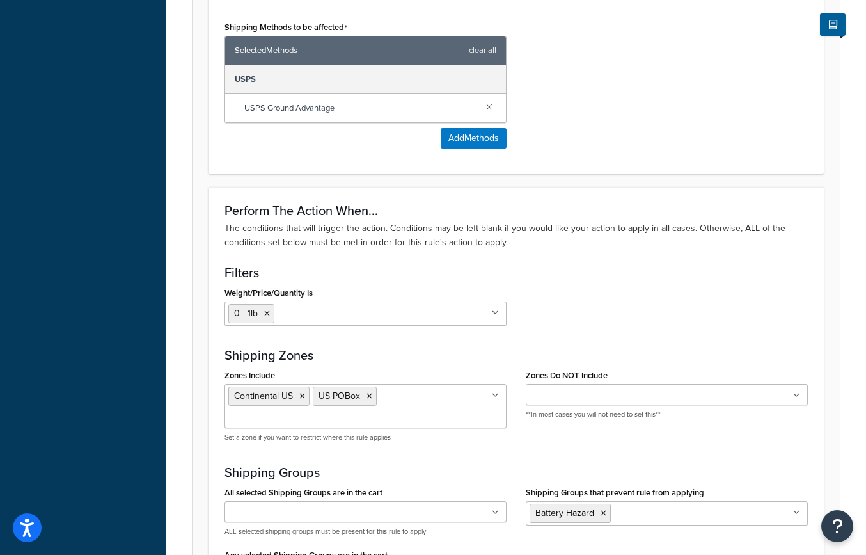
scroll to position [1035, 0]
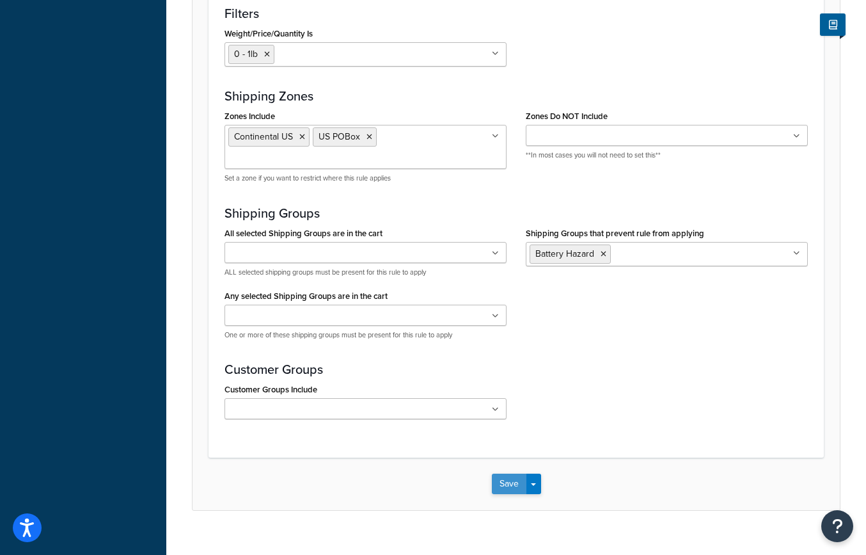
click at [502, 473] on button "Save" at bounding box center [509, 483] width 35 height 20
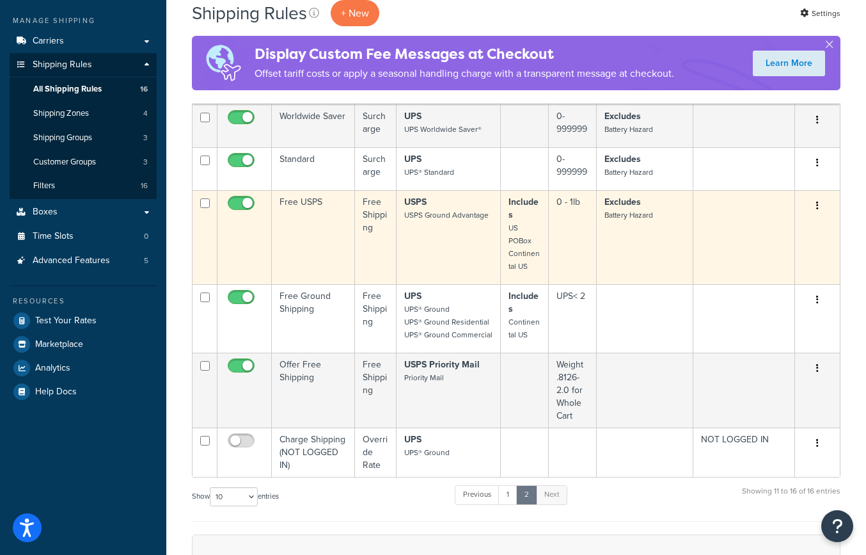
scroll to position [177, 0]
